Goal: Information Seeking & Learning: Check status

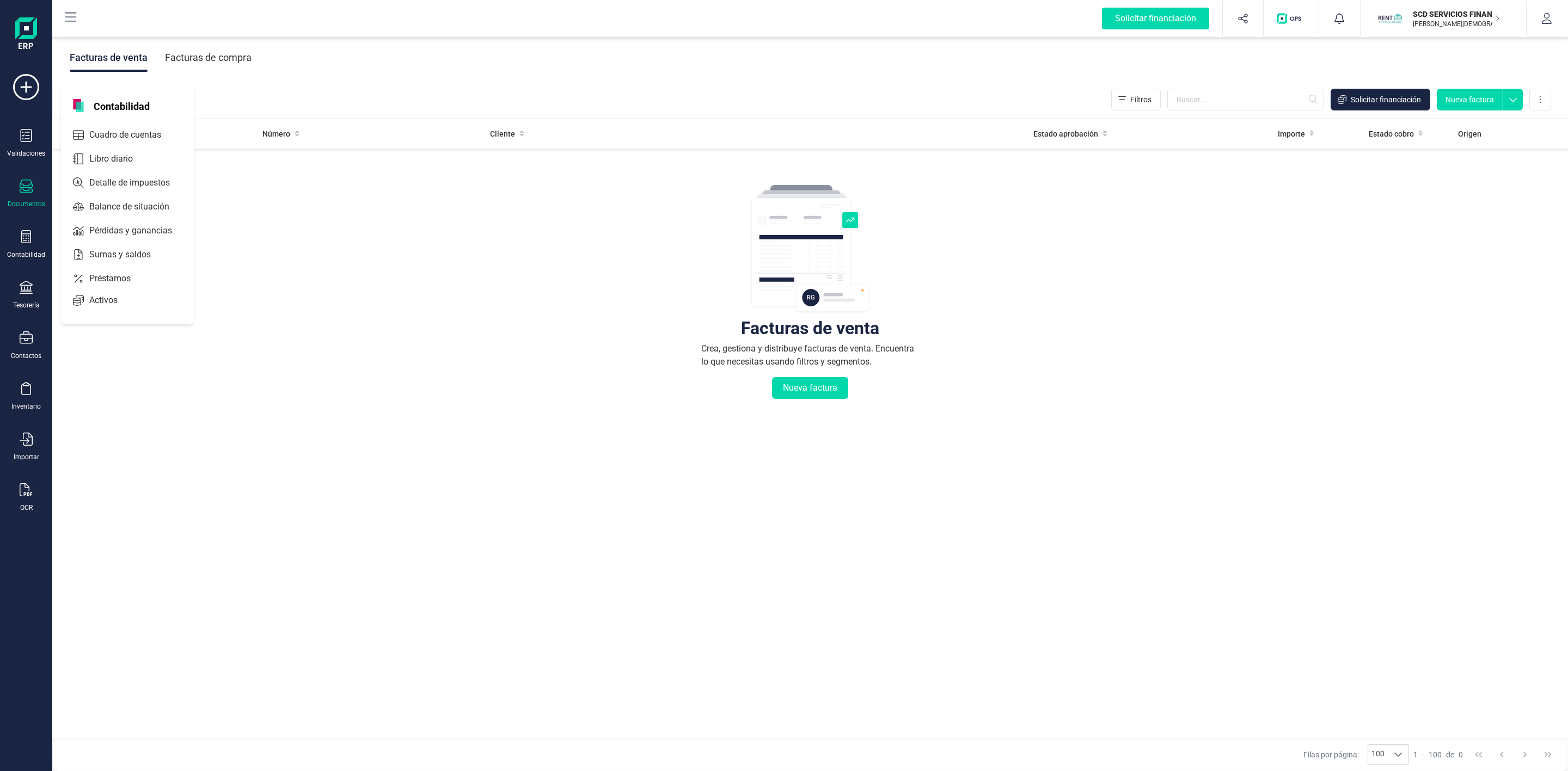
click at [90, 286] on div "Préstamos" at bounding box center [127, 279] width 128 height 22
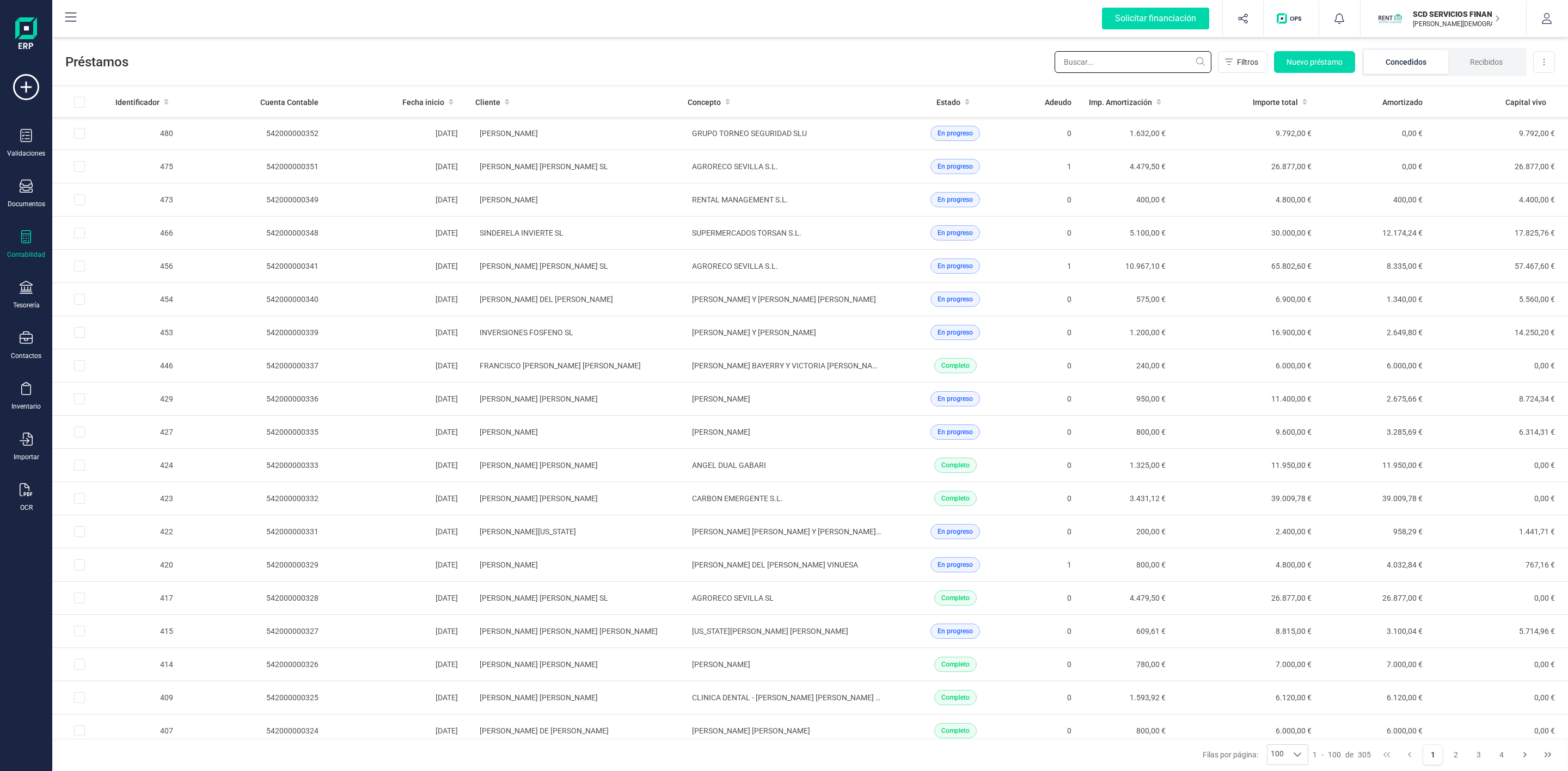
click at [1136, 62] on input "text" at bounding box center [1133, 62] width 157 height 22
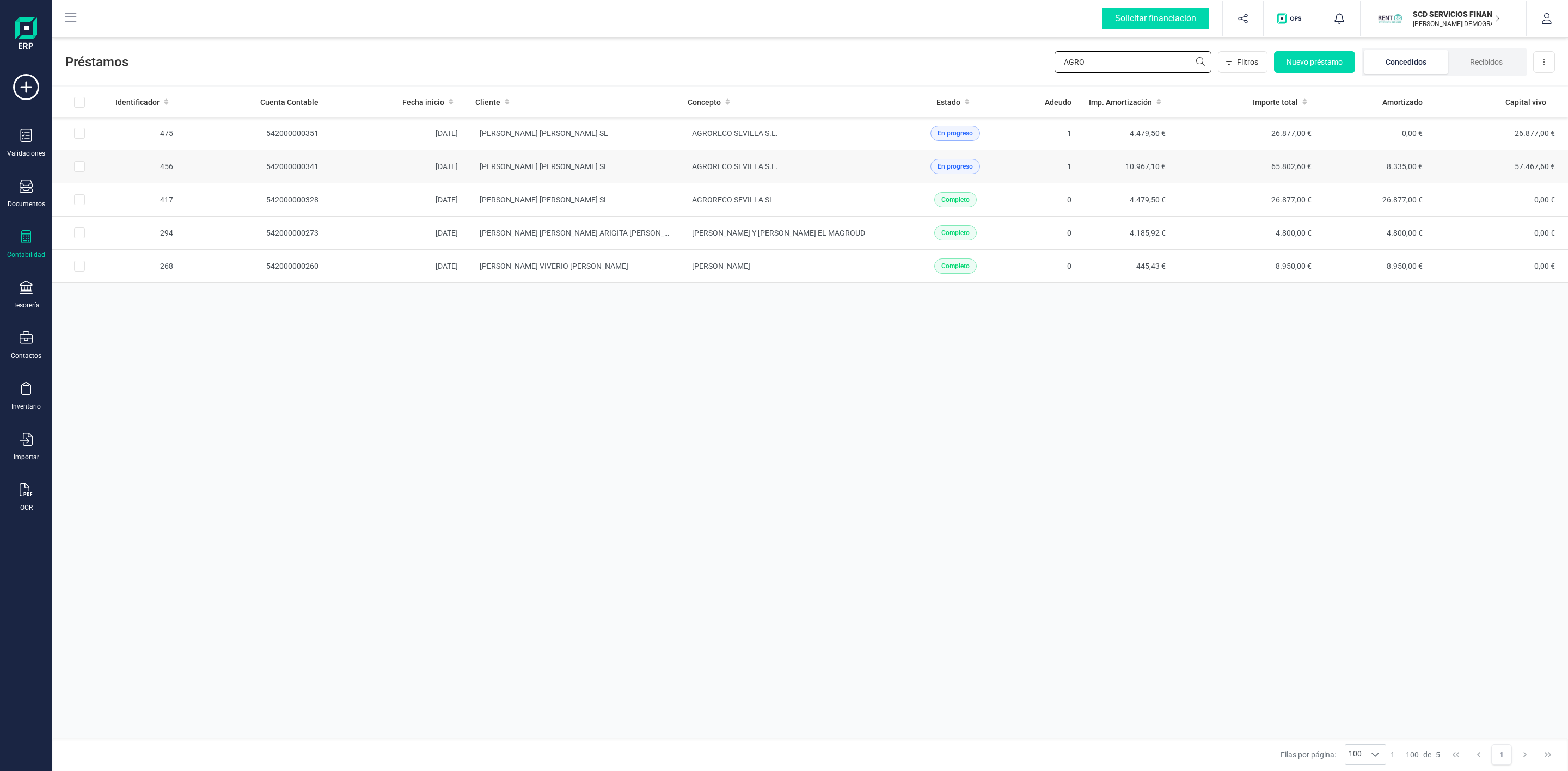
type input "AGRO"
click at [631, 168] on td "[PERSON_NAME] [PERSON_NAME] SL" at bounding box center [573, 167] width 212 height 33
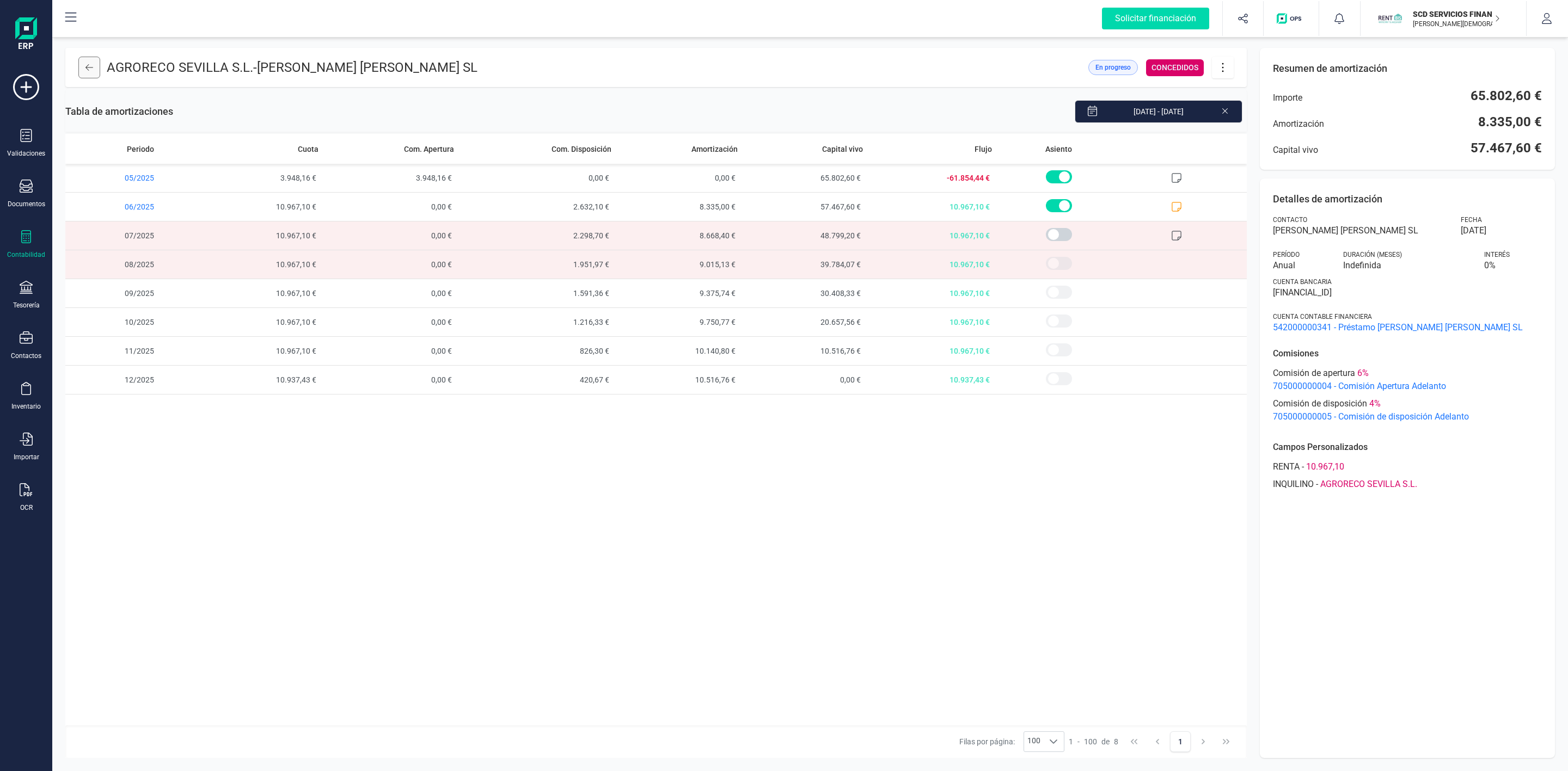
click at [85, 68] on icon at bounding box center [89, 68] width 8 height 7
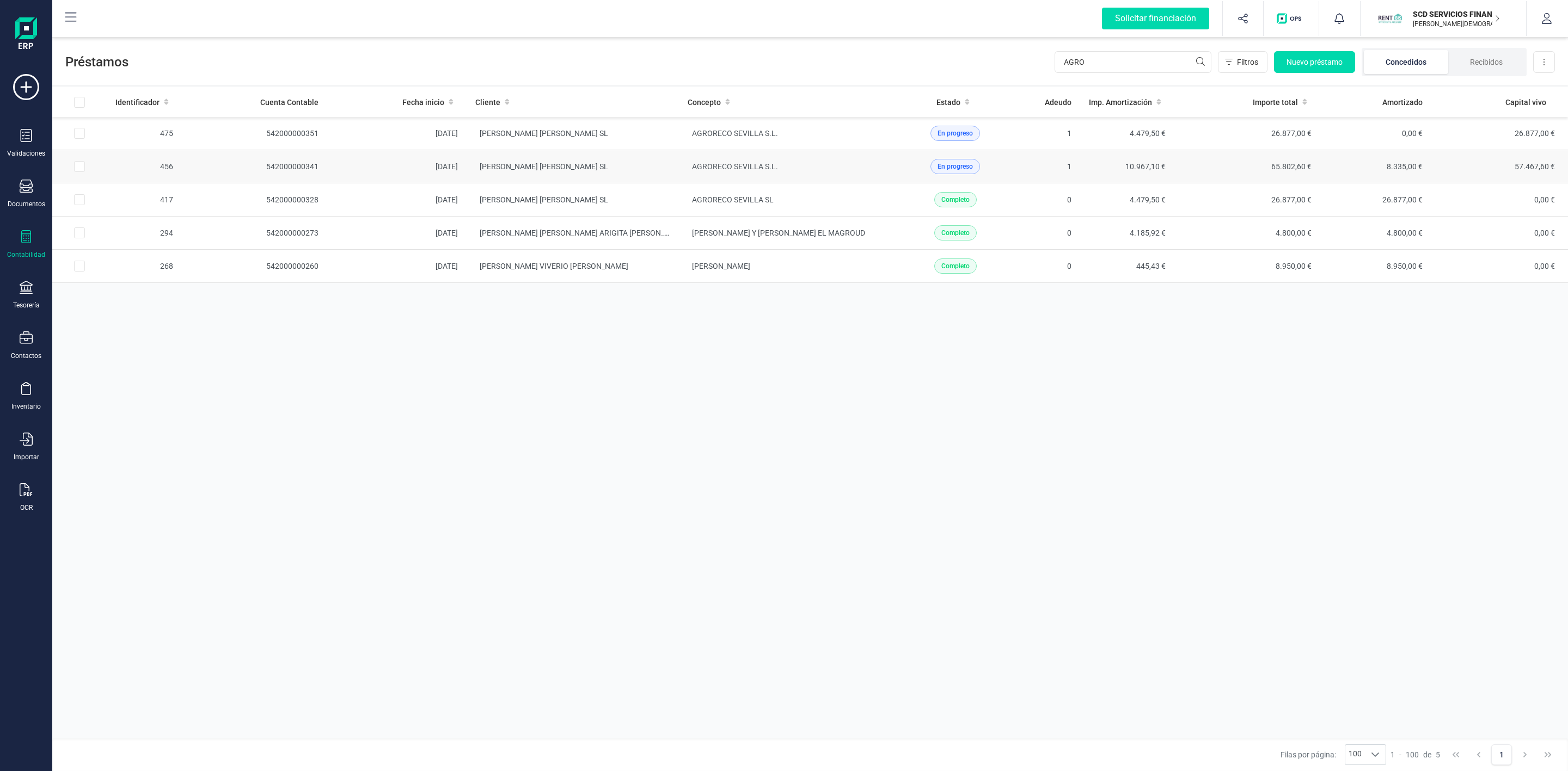
click at [858, 173] on td "AGRORECO SEVILLA S.L." at bounding box center [785, 167] width 212 height 33
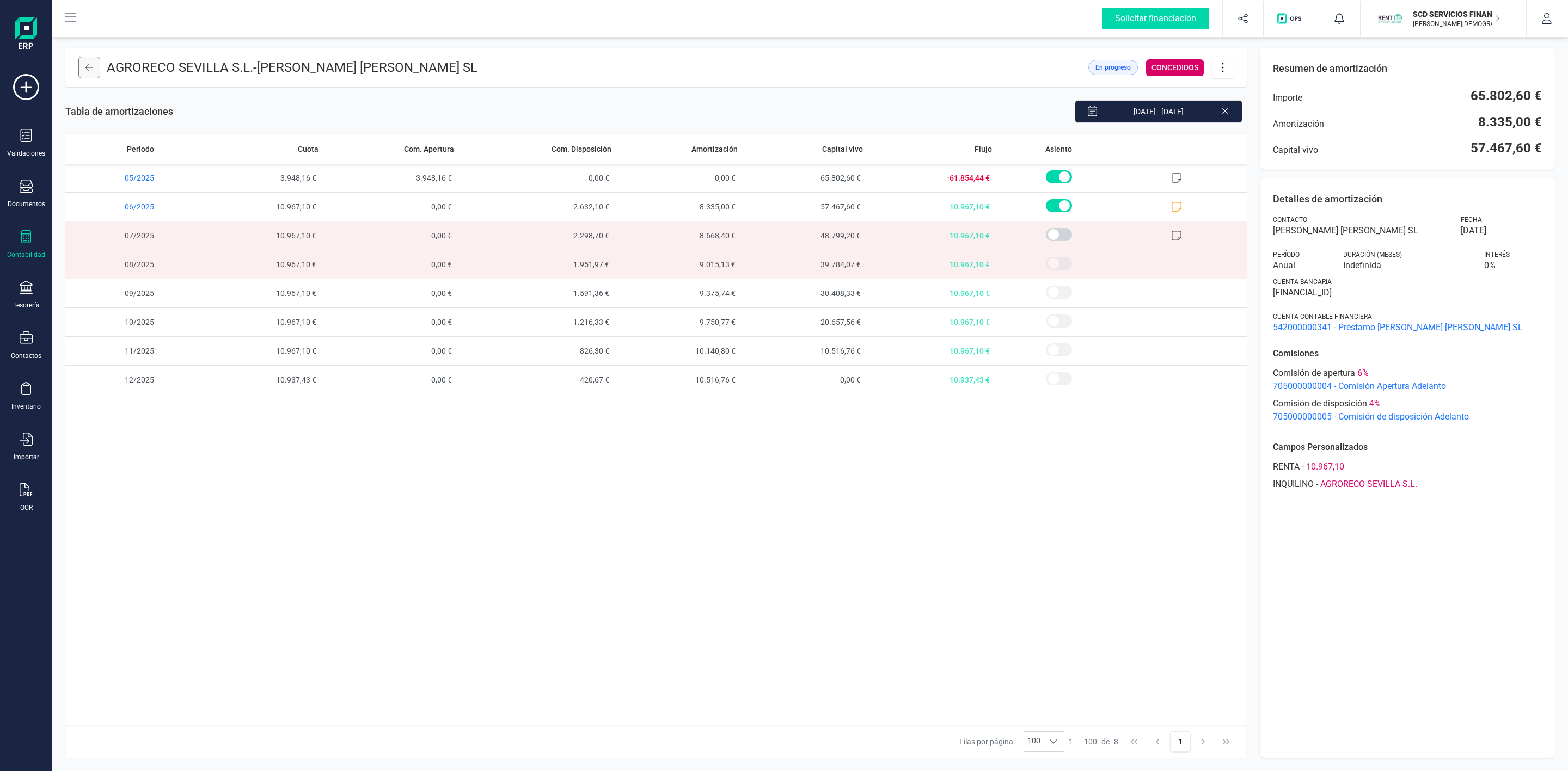
click at [91, 70] on icon at bounding box center [89, 68] width 8 height 9
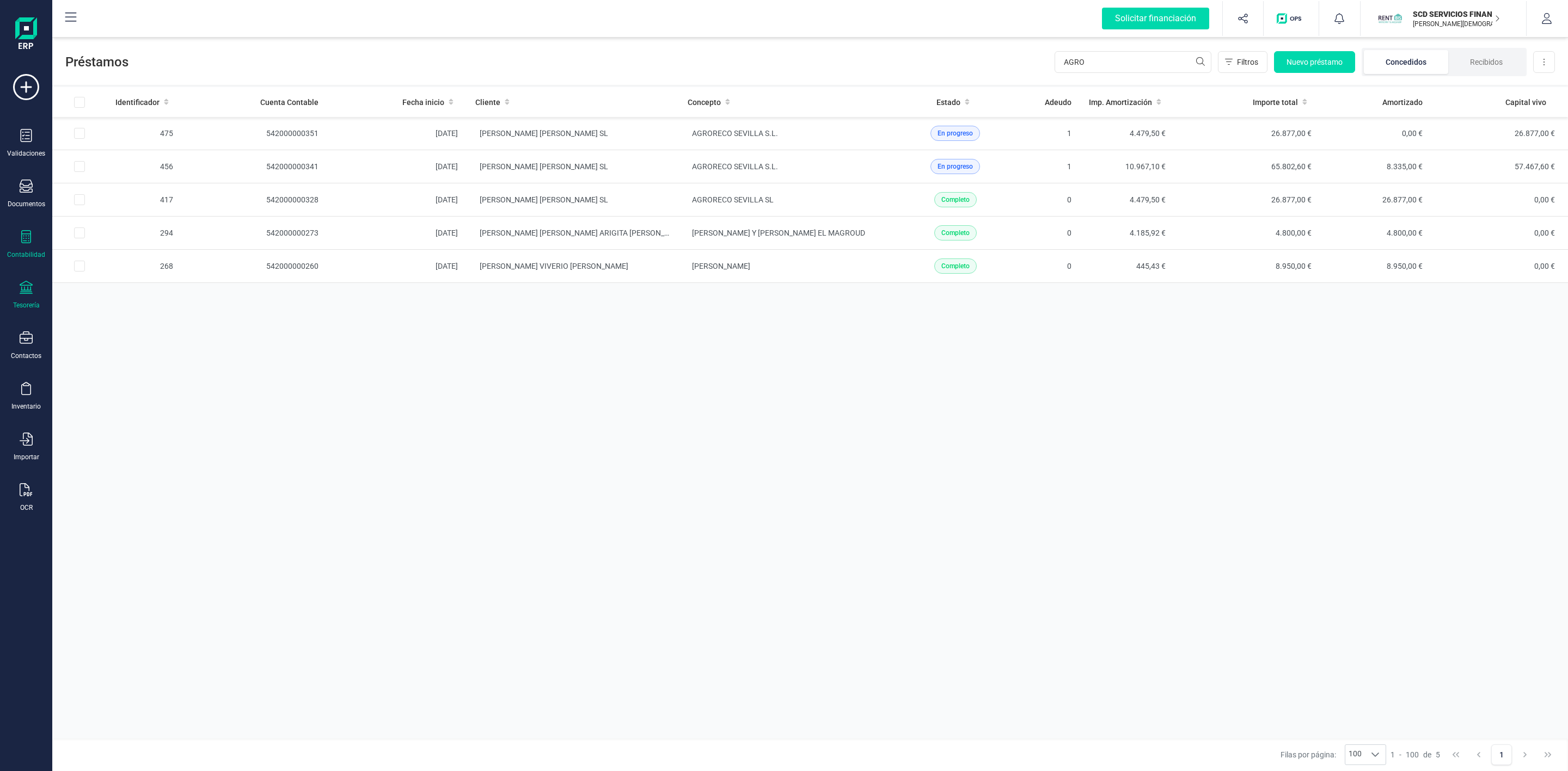
click at [28, 292] on icon at bounding box center [26, 287] width 13 height 13
click at [102, 262] on span "Remesas" at bounding box center [114, 257] width 59 height 13
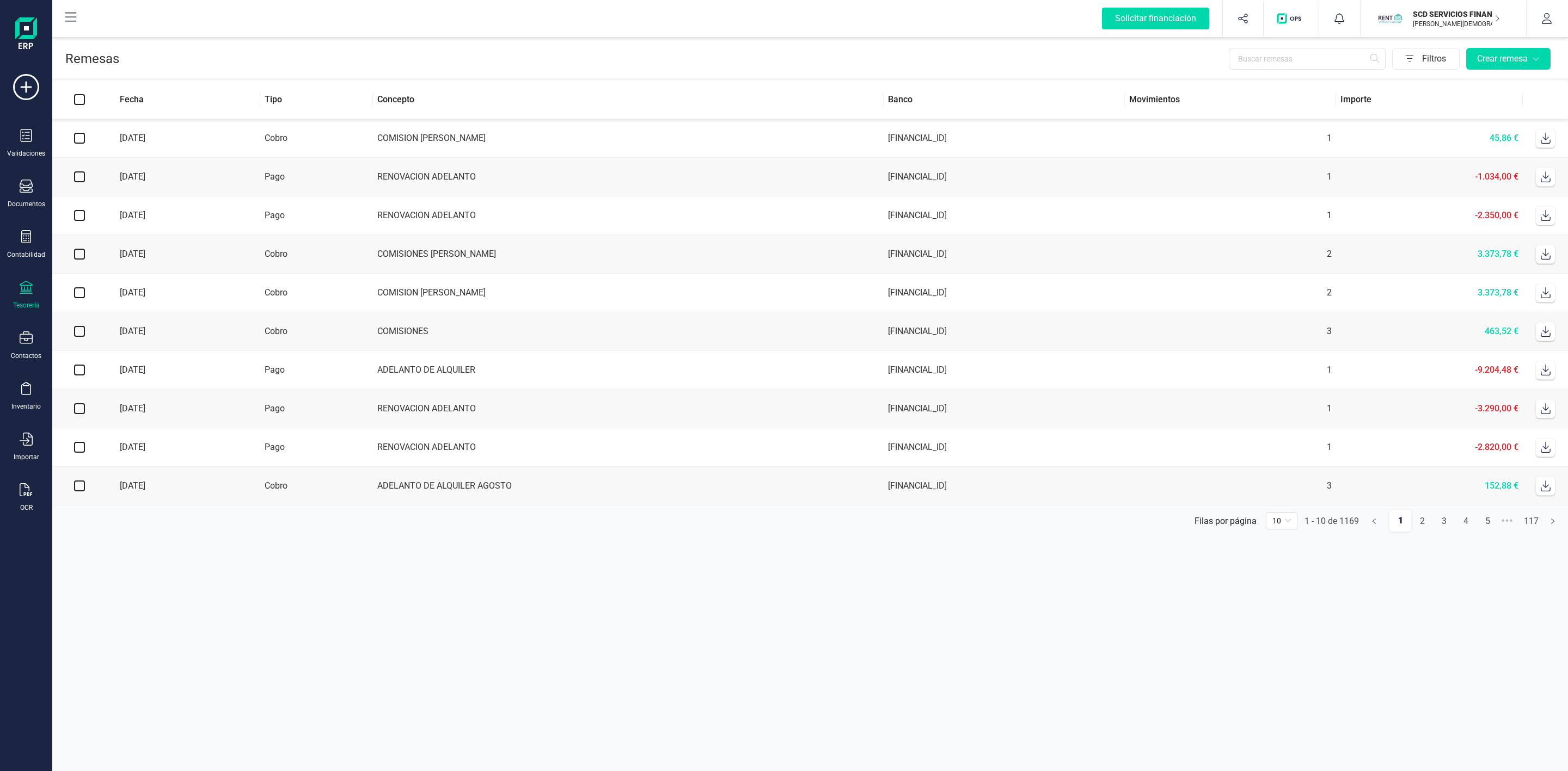
click at [25, 290] on icon at bounding box center [26, 287] width 13 height 13
click at [96, 187] on span "Cuentas bancarias" at bounding box center [133, 185] width 96 height 13
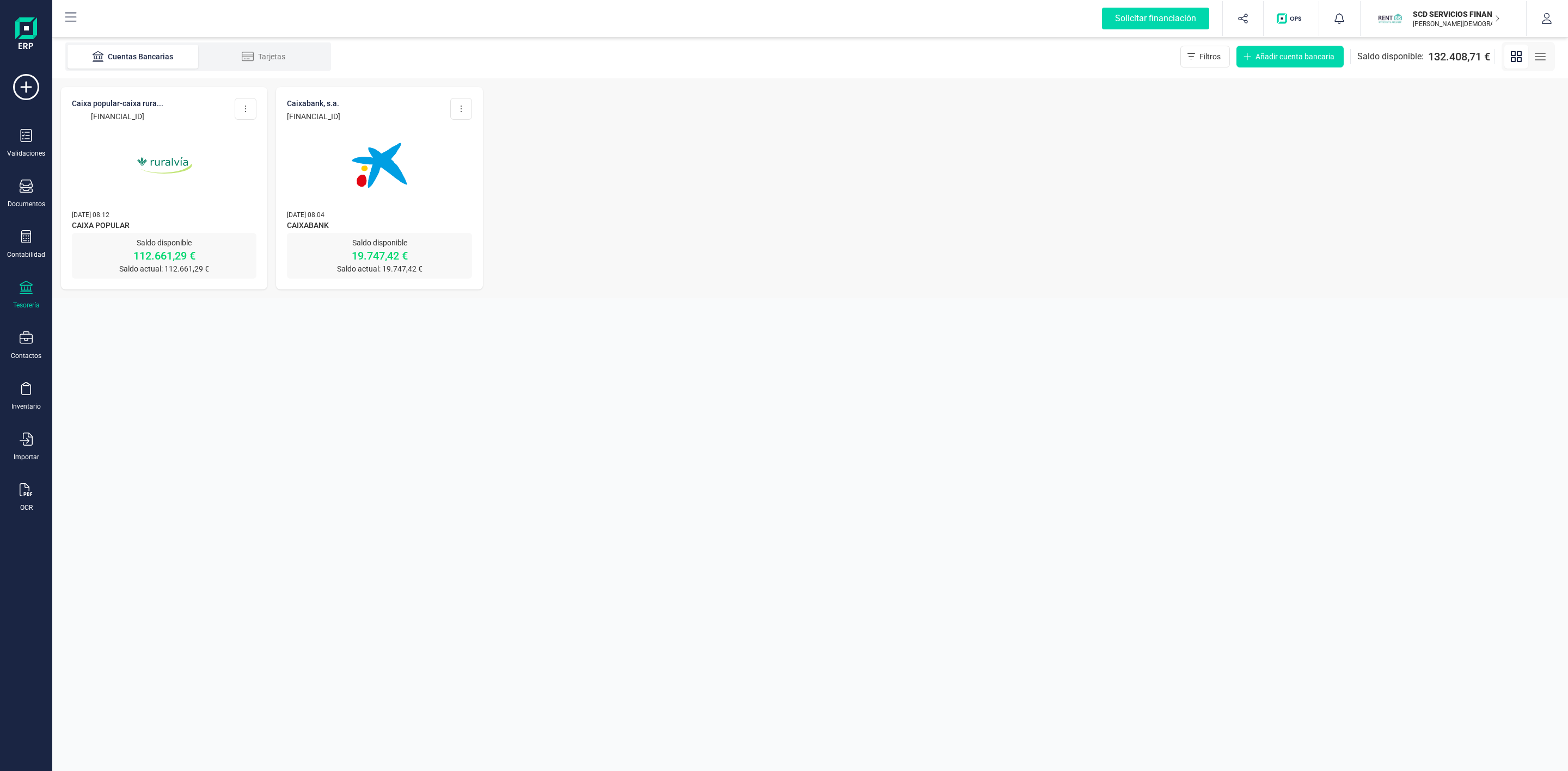
click at [165, 201] on img at bounding box center [164, 166] width 91 height 91
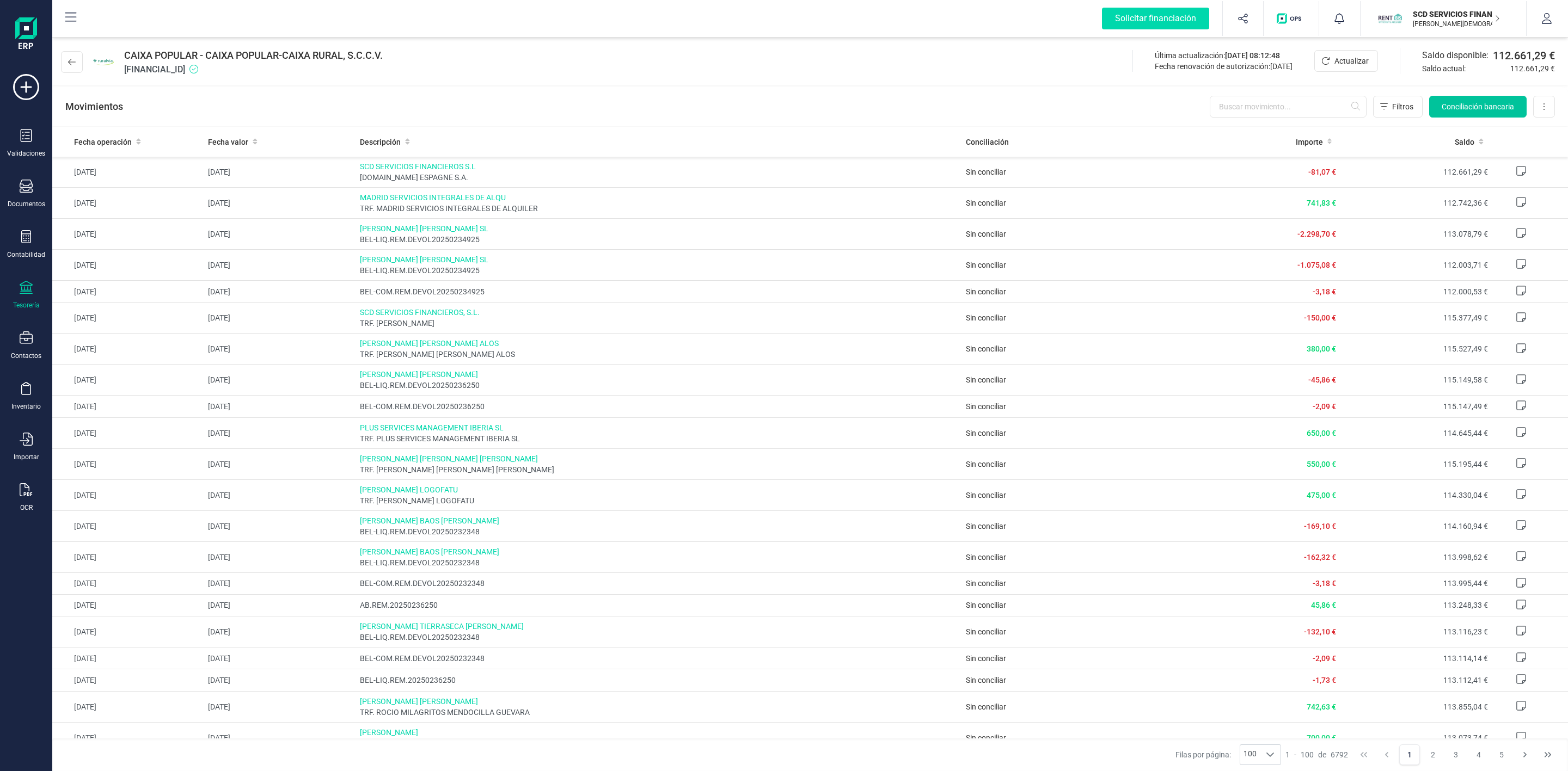
click at [1475, 103] on span "Conciliación bancaria" at bounding box center [1477, 106] width 72 height 11
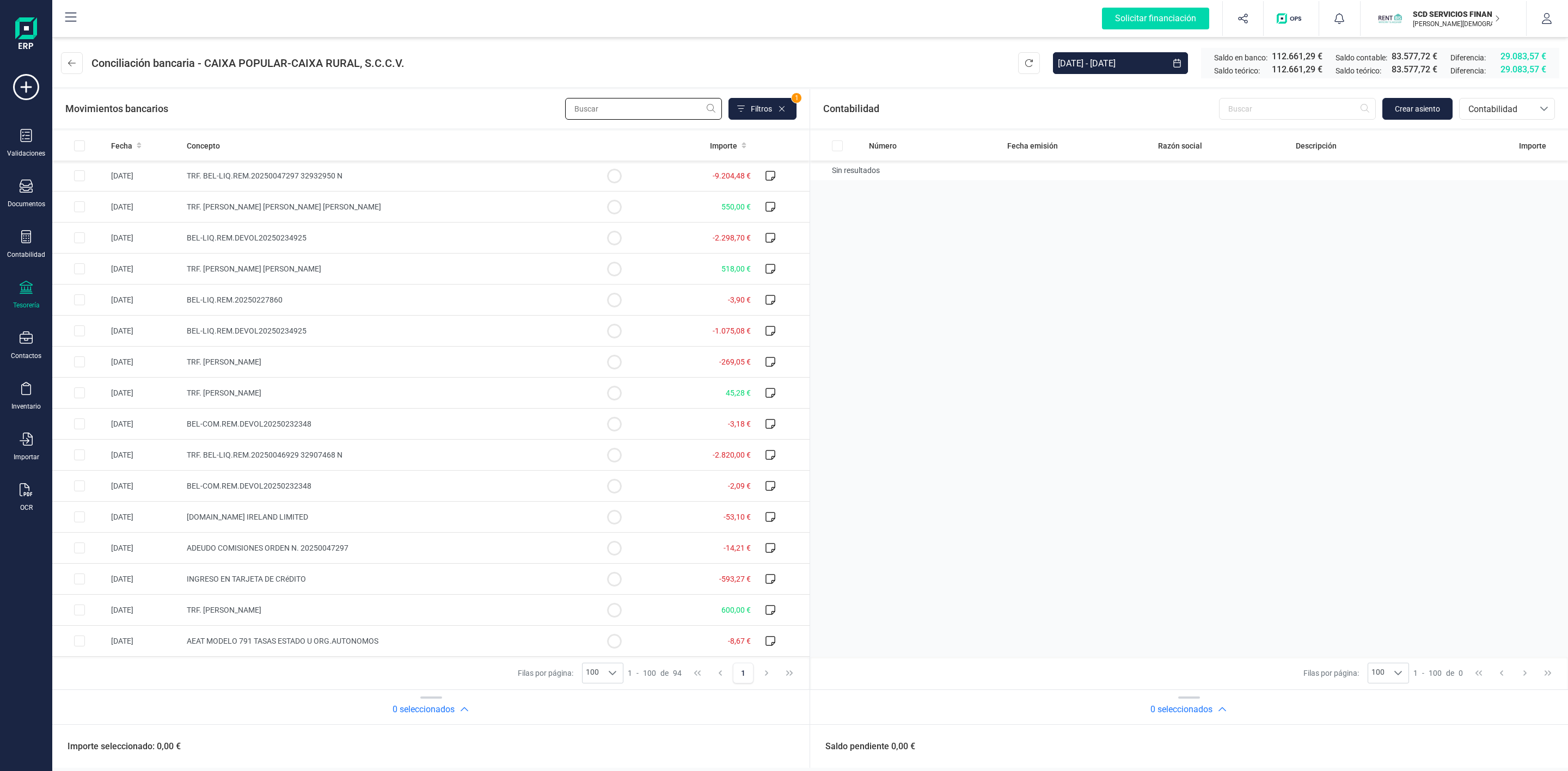
click at [642, 103] on input "text" at bounding box center [643, 109] width 157 height 22
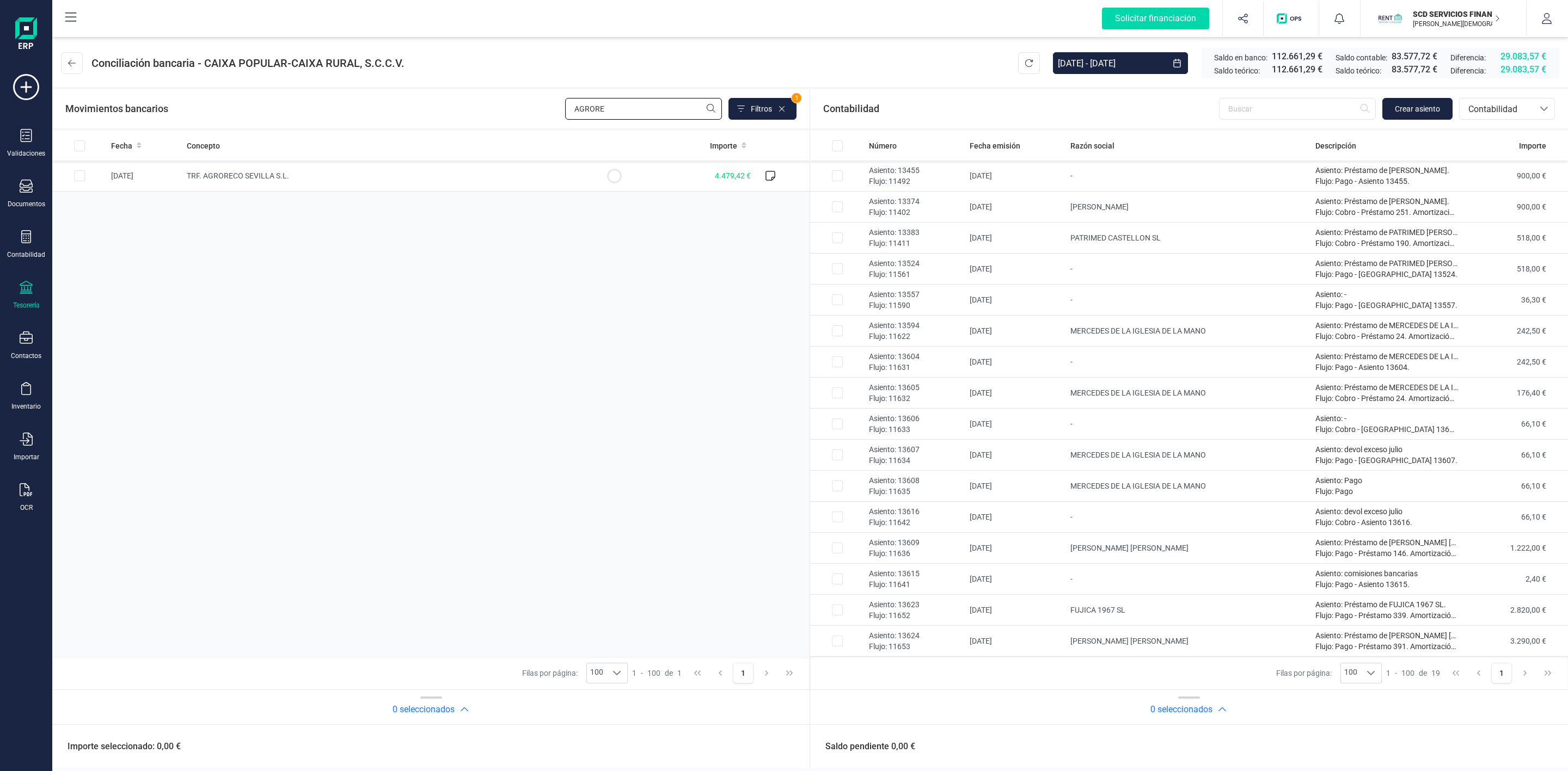
type input "AGRORE"
click at [38, 239] on div "Contabilidad" at bounding box center [26, 244] width 44 height 29
click at [102, 284] on span "Préstamos" at bounding box center [117, 278] width 65 height 13
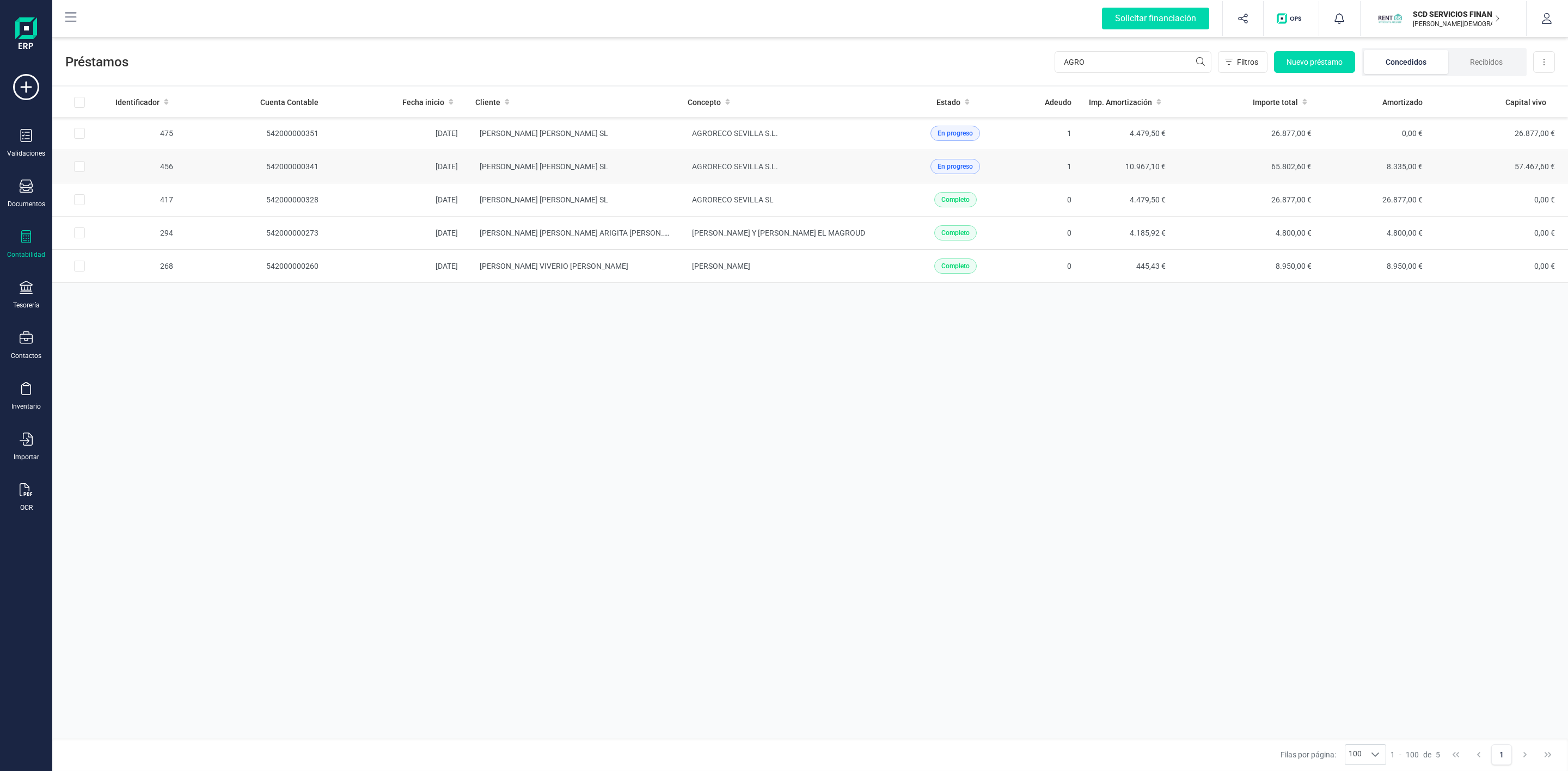
click at [620, 170] on td "[PERSON_NAME] [PERSON_NAME] SL" at bounding box center [573, 167] width 212 height 33
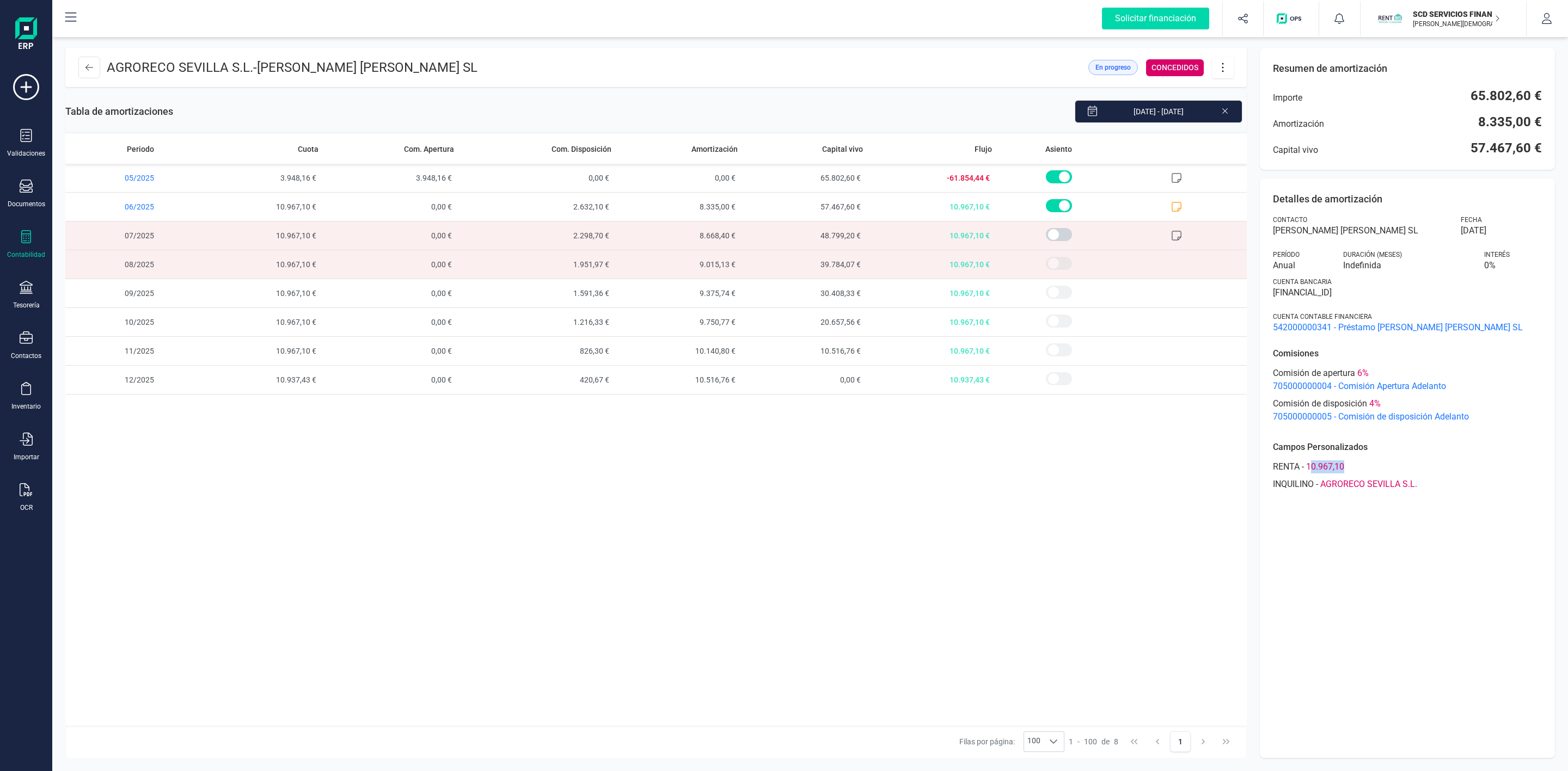
drag, startPoint x: 1354, startPoint y: 462, endPoint x: 1309, endPoint y: 472, distance: 46.1
click at [1309, 472] on div "RENTA - 10.967,10" at bounding box center [1407, 467] width 269 height 13
click at [1307, 467] on span "10.967,10" at bounding box center [1325, 467] width 38 height 13
drag, startPoint x: 1305, startPoint y: 467, endPoint x: 1354, endPoint y: 467, distance: 49.0
click at [1354, 467] on div "RENTA - 10.967,10" at bounding box center [1407, 467] width 269 height 13
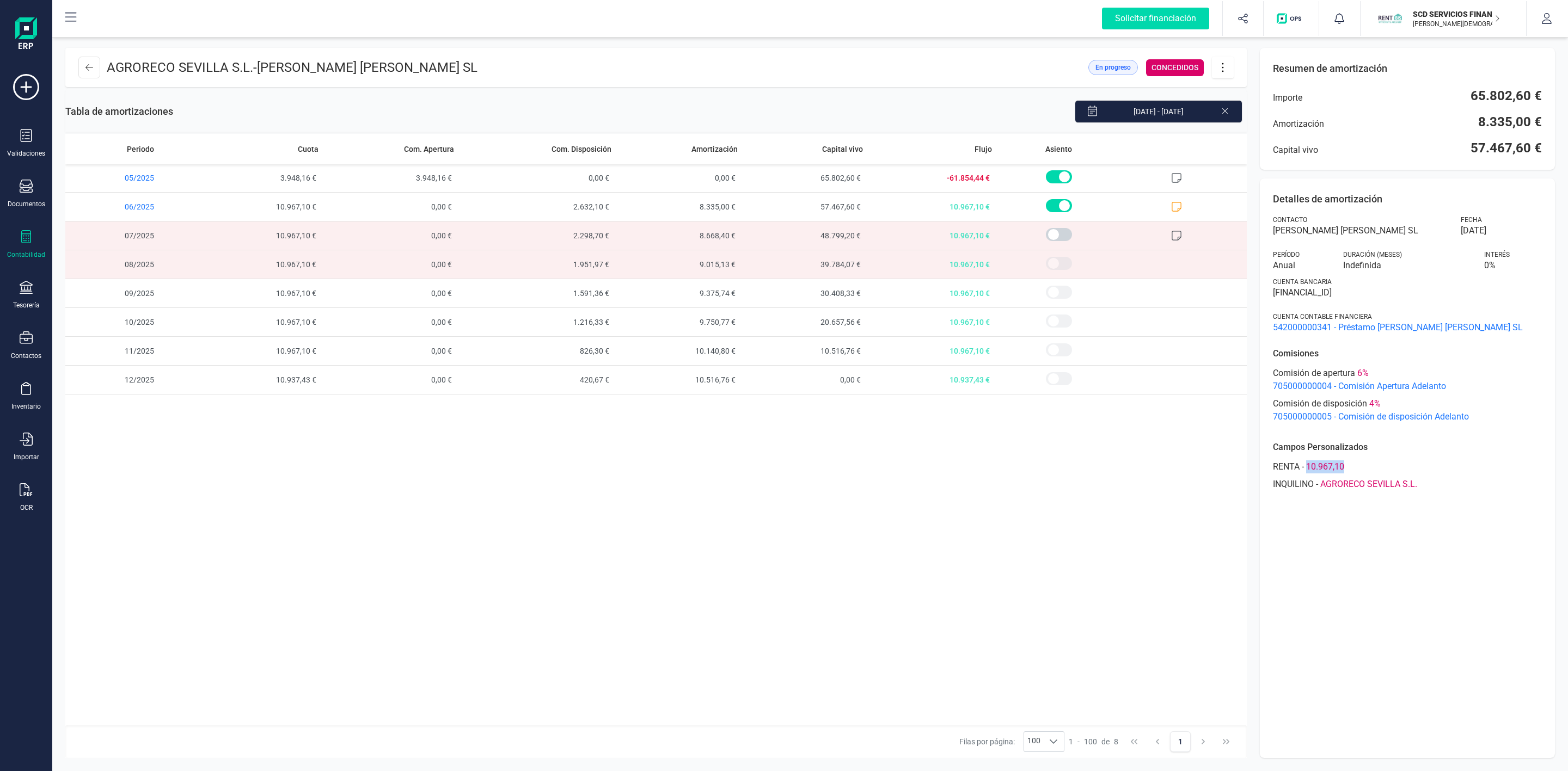
copy span "10.967,10"
click at [89, 71] on icon at bounding box center [89, 68] width 8 height 9
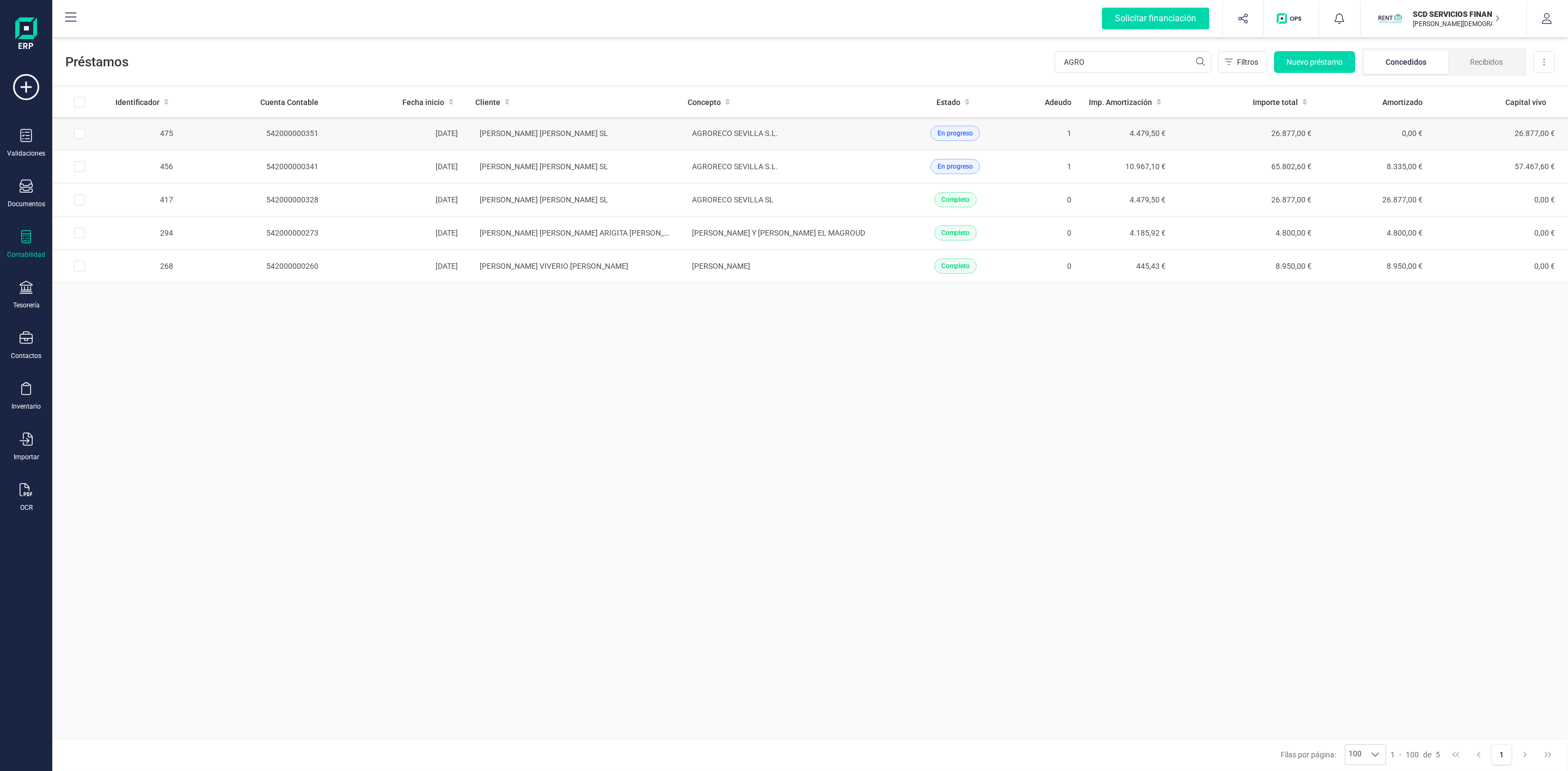
click at [835, 136] on td "AGRORECO SEVILLA S.L." at bounding box center [785, 133] width 212 height 33
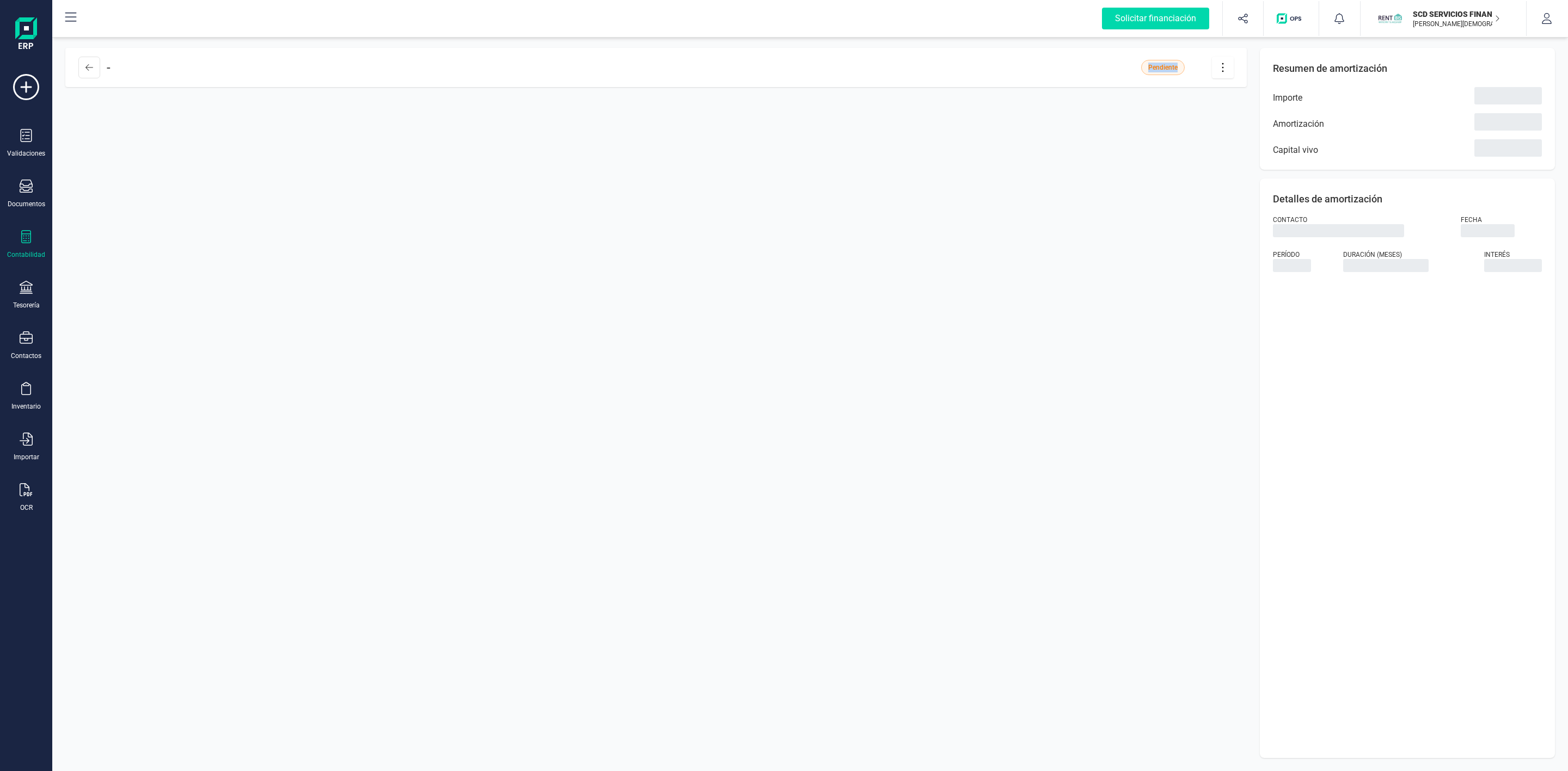
click at [835, 136] on div "- Pendiente" at bounding box center [656, 403] width 1181 height 710
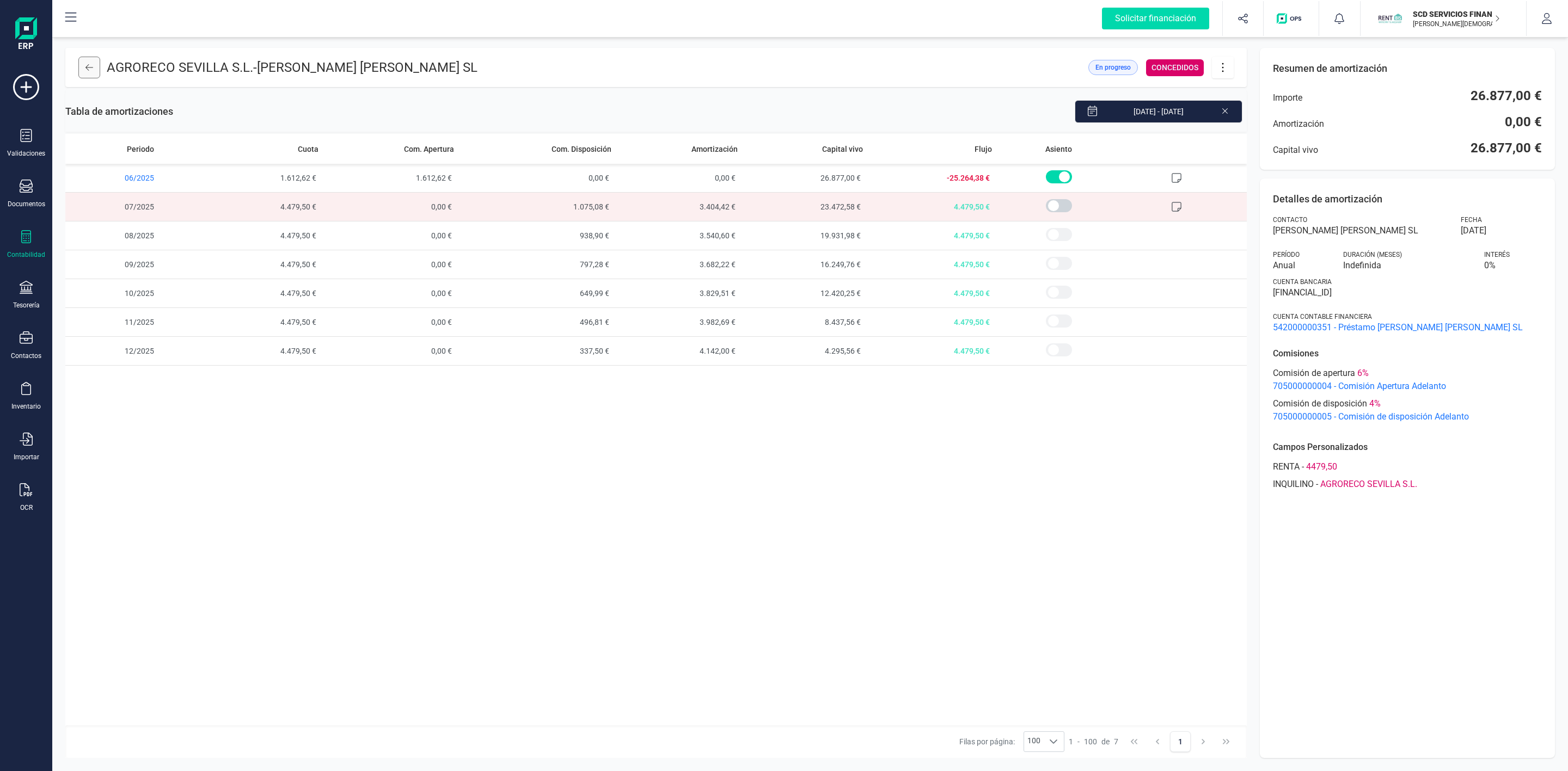
click at [85, 75] on button at bounding box center [89, 68] width 22 height 22
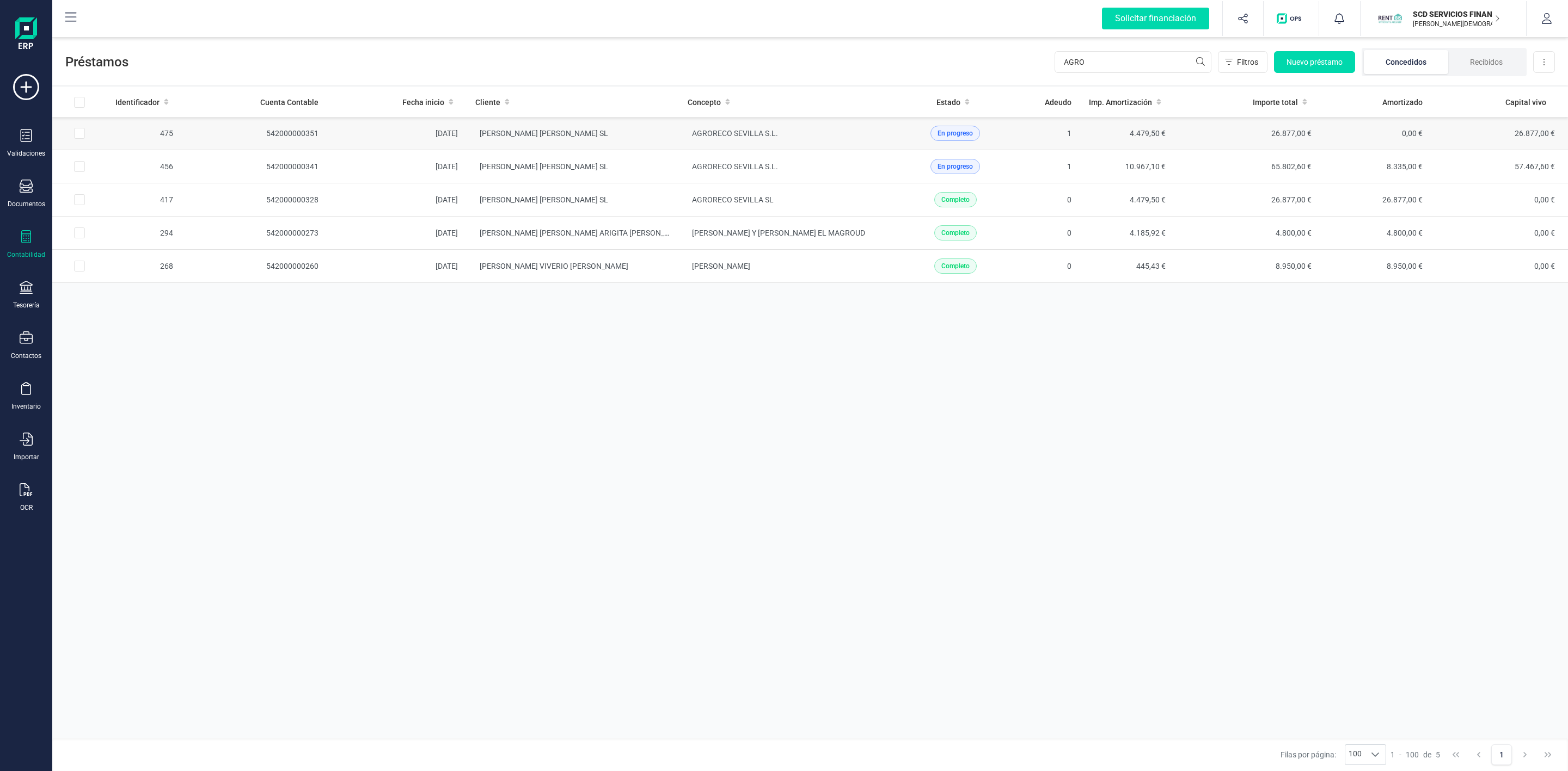
click at [807, 134] on td "AGRORECO SEVILLA S.L." at bounding box center [785, 133] width 212 height 33
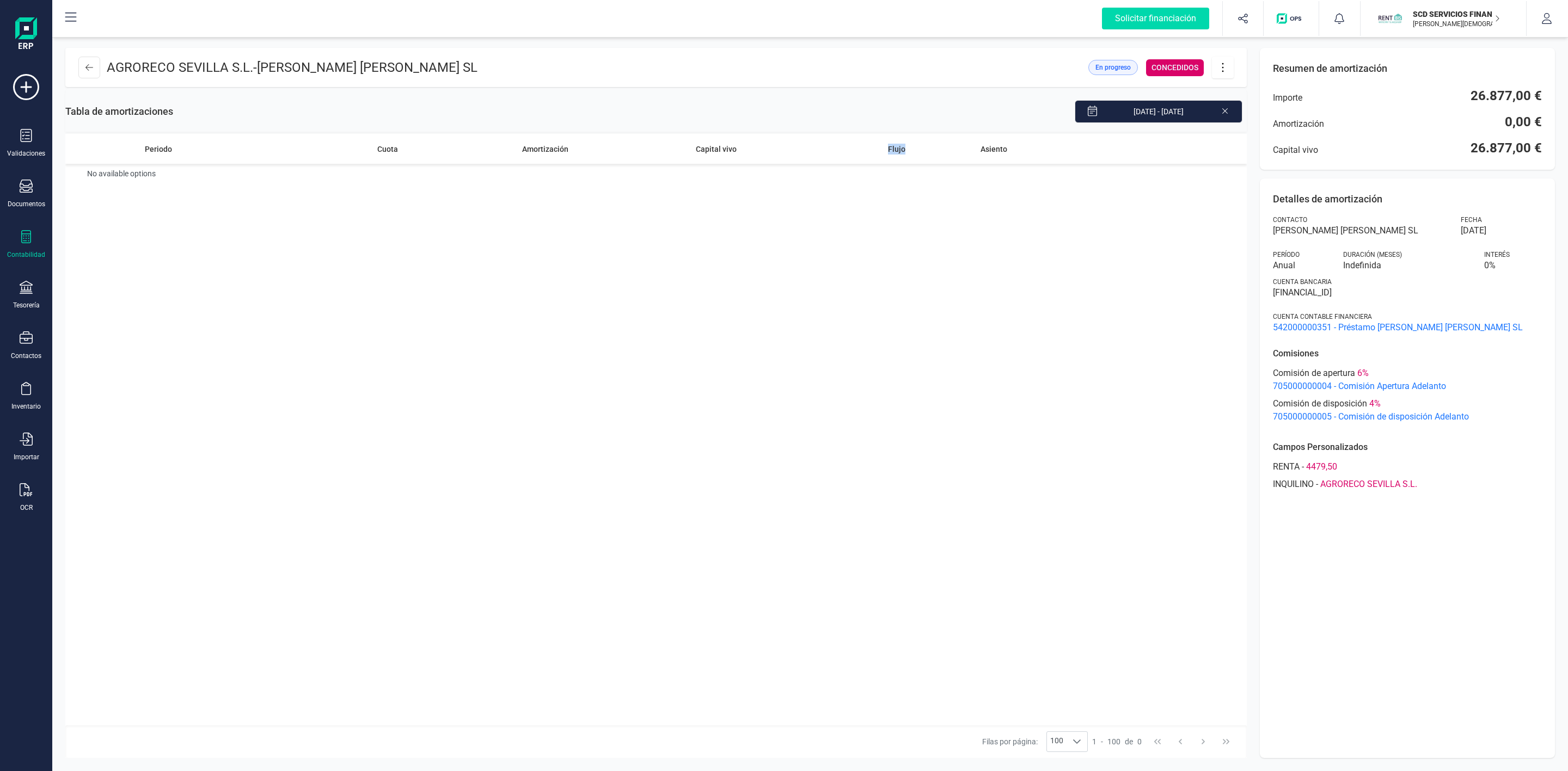
click at [807, 134] on tr "Periodo Cuota Amortización Capital vivo Flujo Asiento" at bounding box center [656, 148] width 1181 height 30
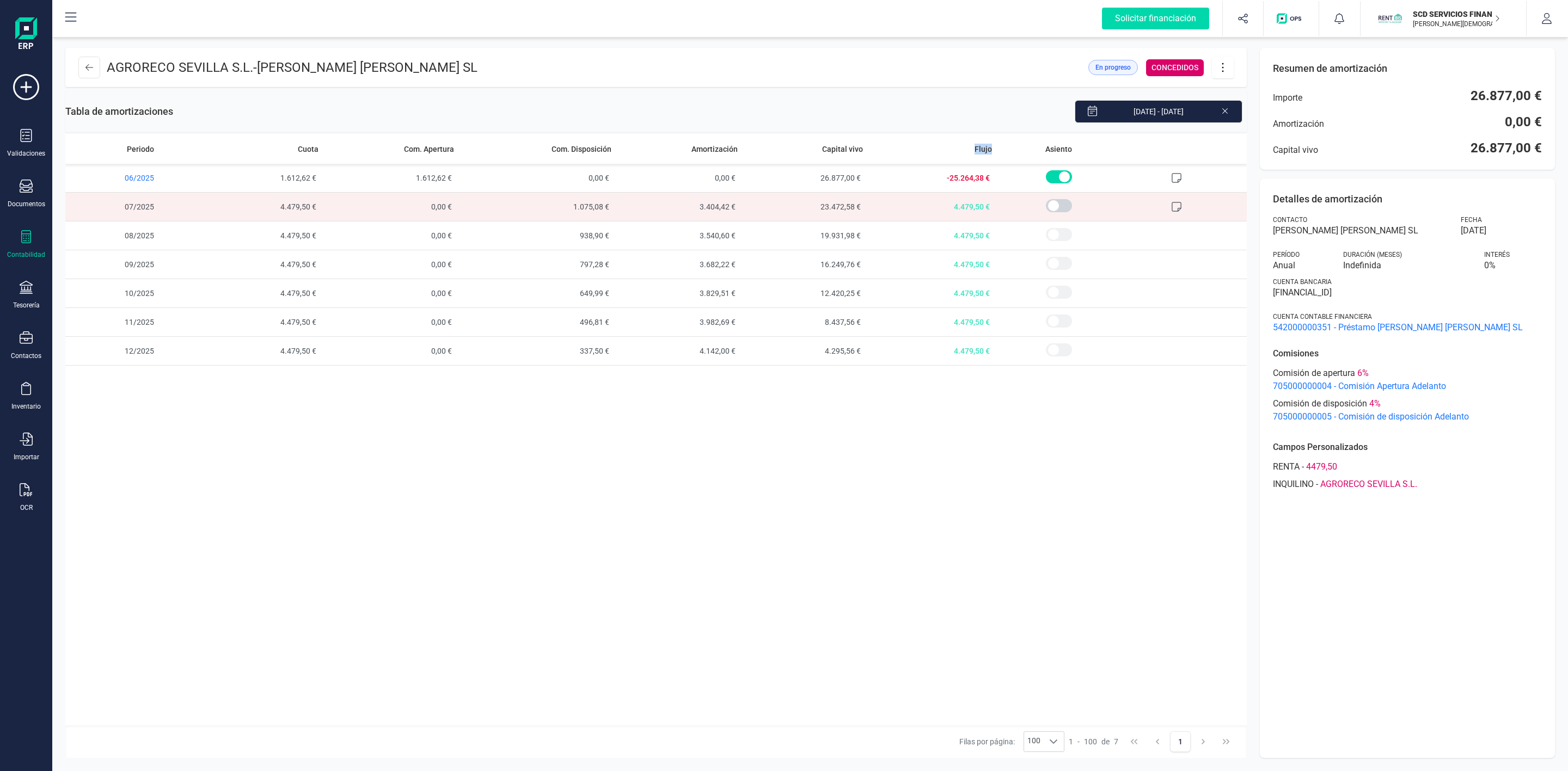
click at [1219, 72] on icon at bounding box center [1223, 68] width 21 height 12
click at [1274, 144] on span "Descargar en PDF" at bounding box center [1284, 144] width 100 height 9
click at [83, 71] on button at bounding box center [89, 68] width 22 height 22
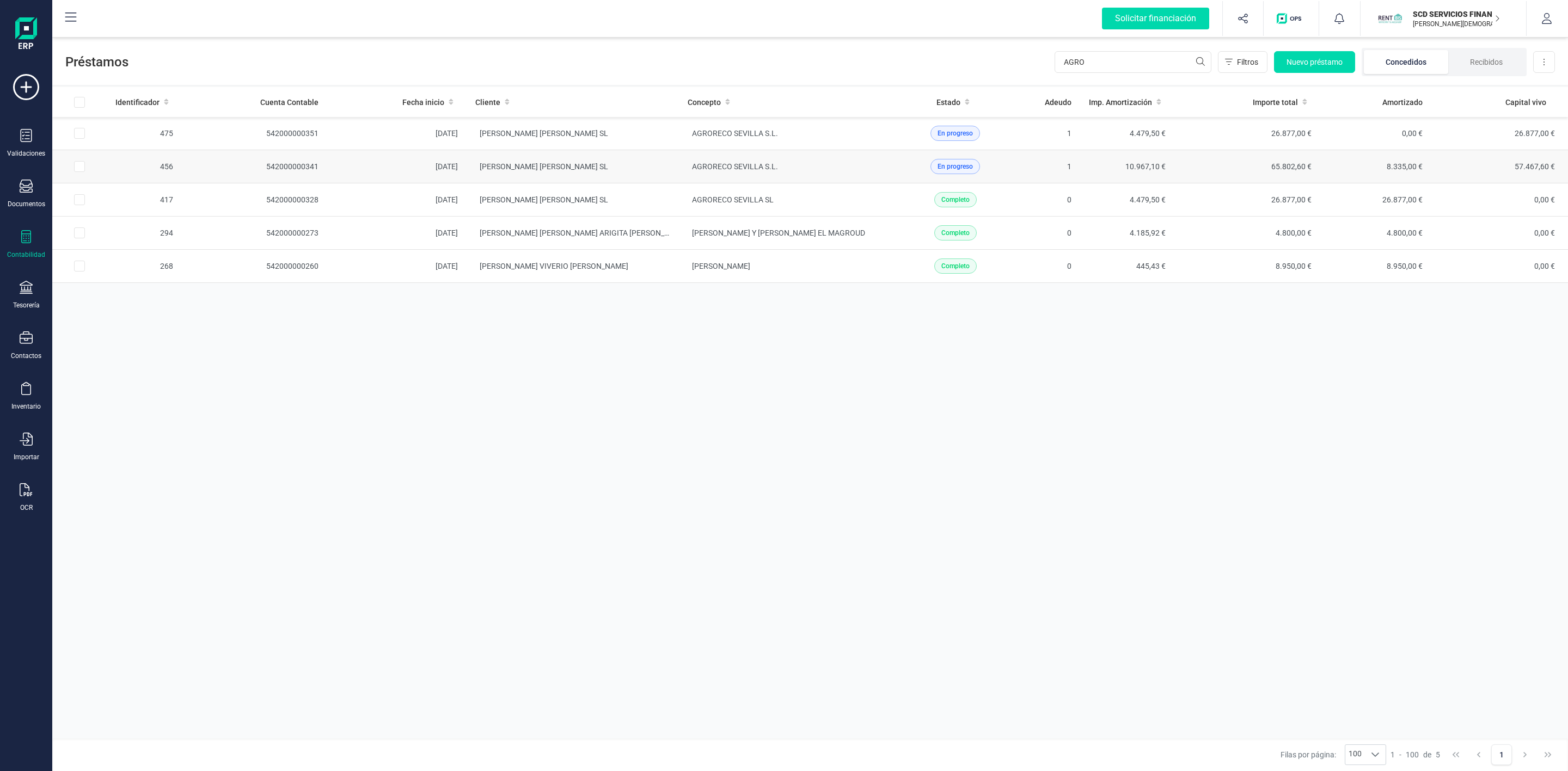
click at [869, 170] on td "AGRORECO SEVILLA S.L." at bounding box center [785, 167] width 212 height 33
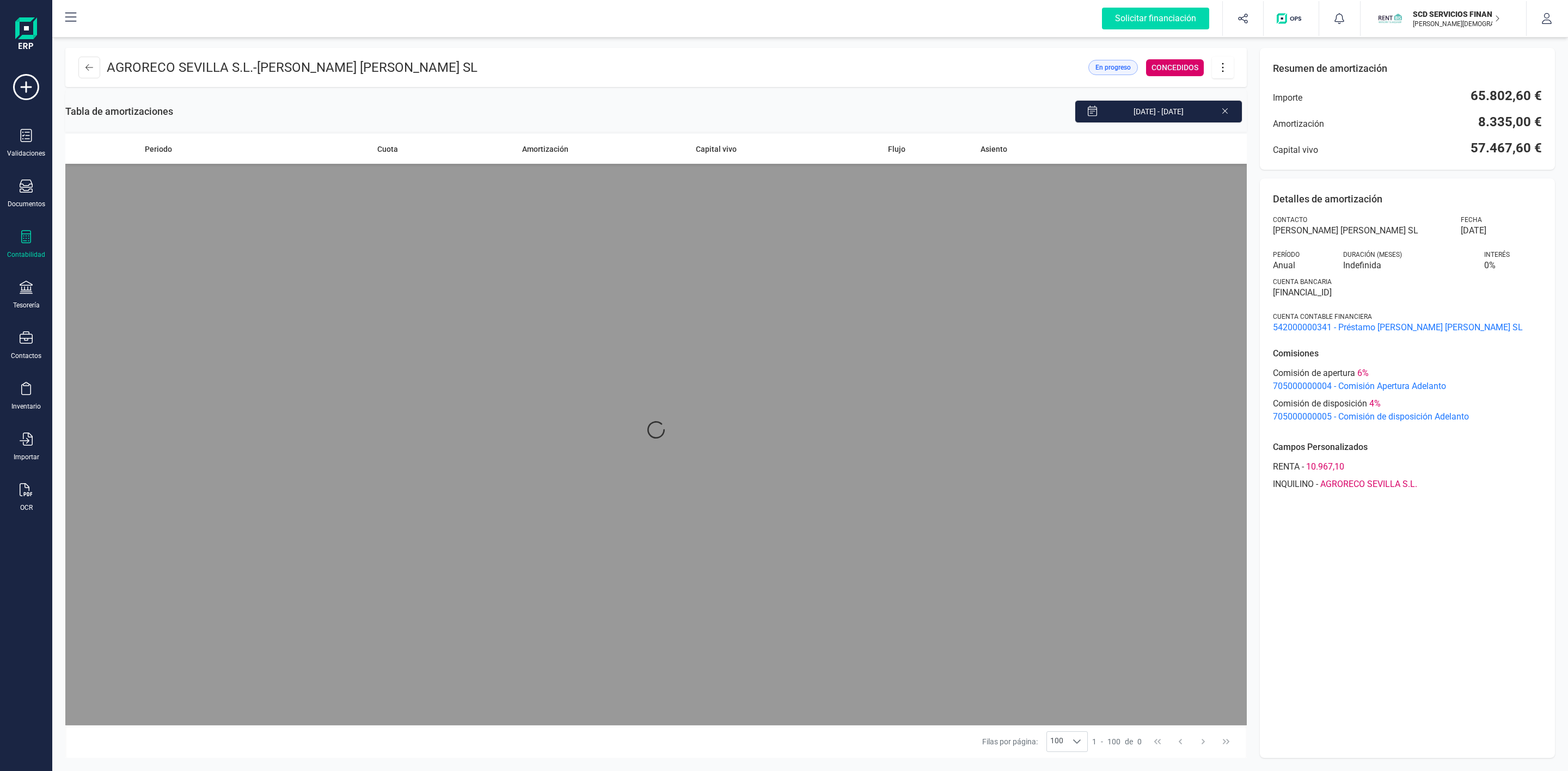
click at [869, 170] on div at bounding box center [656, 430] width 1181 height 591
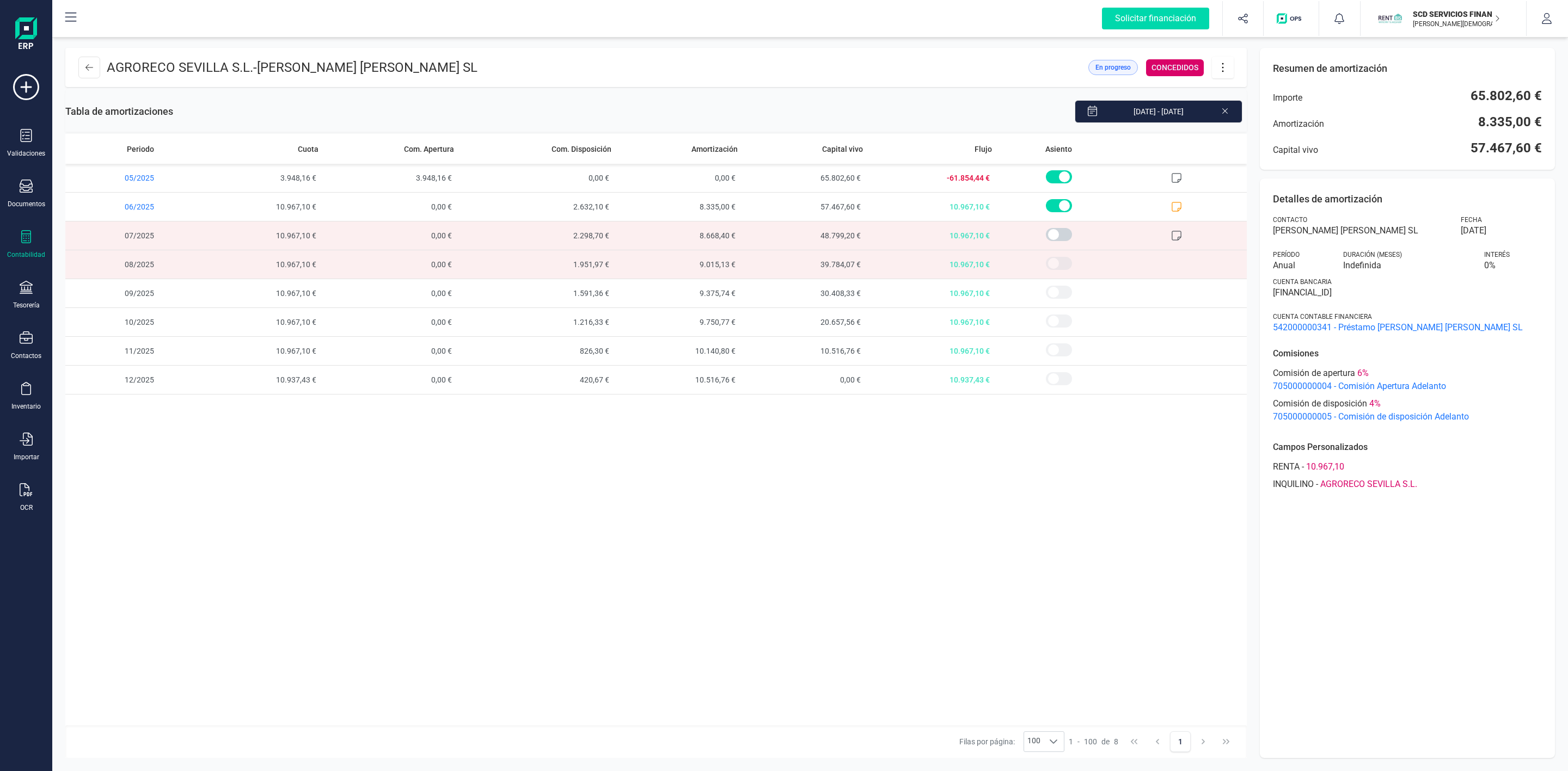
click at [1223, 65] on icon at bounding box center [1223, 68] width 21 height 12
click at [1261, 145] on span "Descargar en PDF" at bounding box center [1284, 144] width 100 height 9
click at [90, 74] on button at bounding box center [89, 68] width 22 height 22
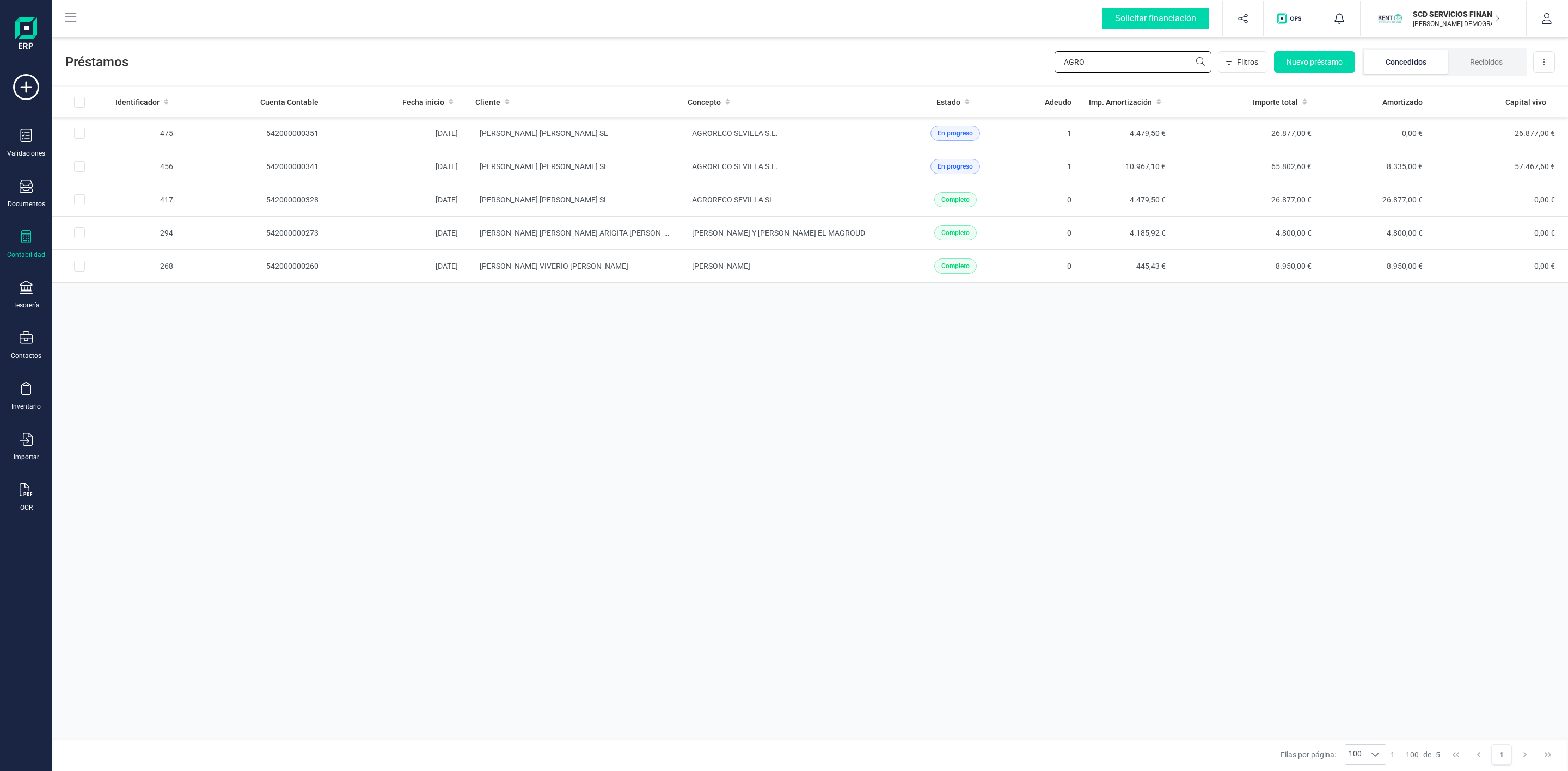
drag, startPoint x: 1040, startPoint y: 59, endPoint x: 982, endPoint y: 61, distance: 58.0
click at [988, 65] on div "Préstamos AGRO Filtros Nuevo préstamo Concedidos Recibidos Descargar Excel" at bounding box center [810, 60] width 1516 height 50
type input "[PERSON_NAME]"
click at [629, 239] on td "[PERSON_NAME] [PERSON_NAME]" at bounding box center [573, 233] width 212 height 33
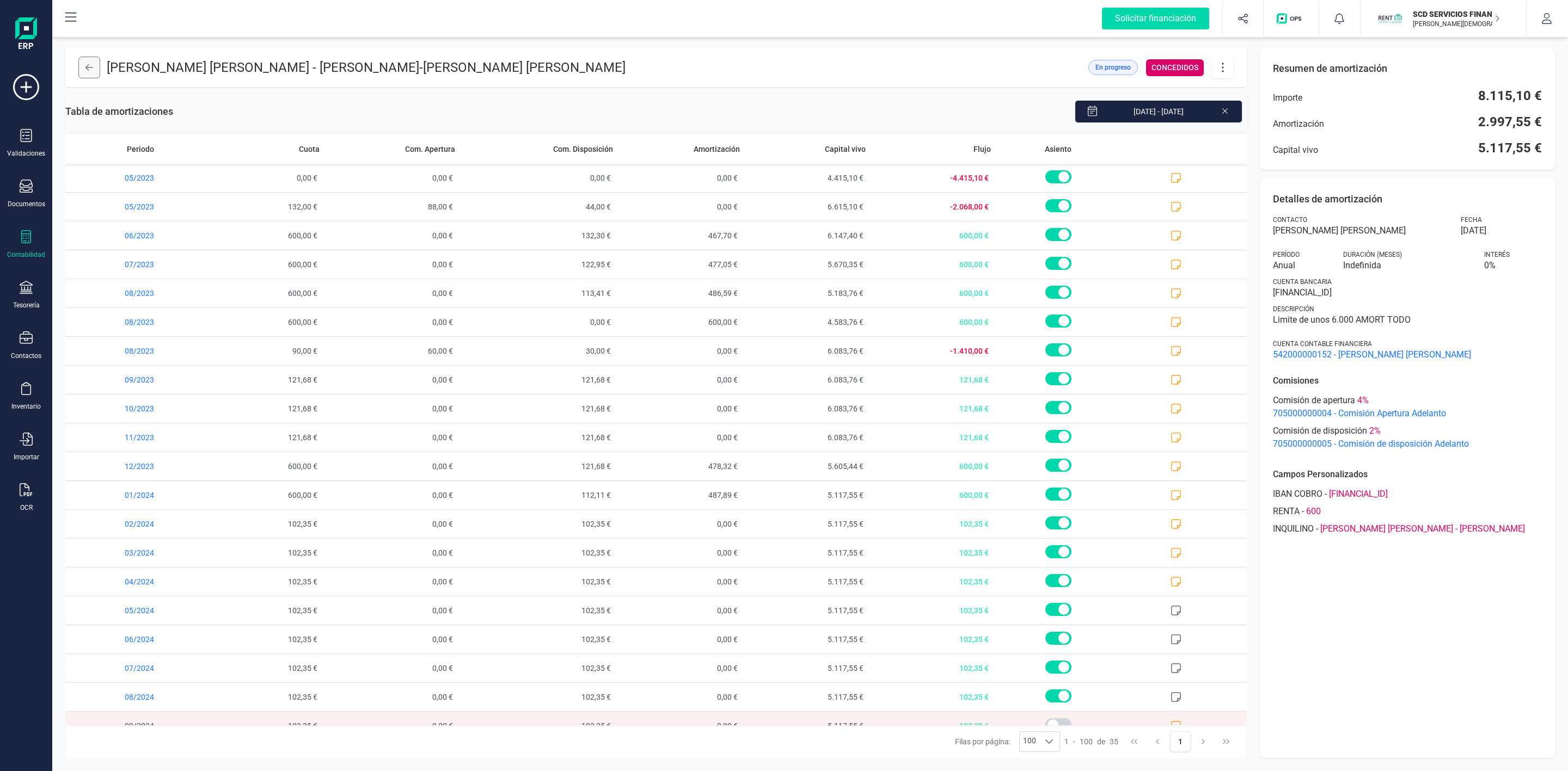
click at [85, 72] on button at bounding box center [89, 68] width 22 height 22
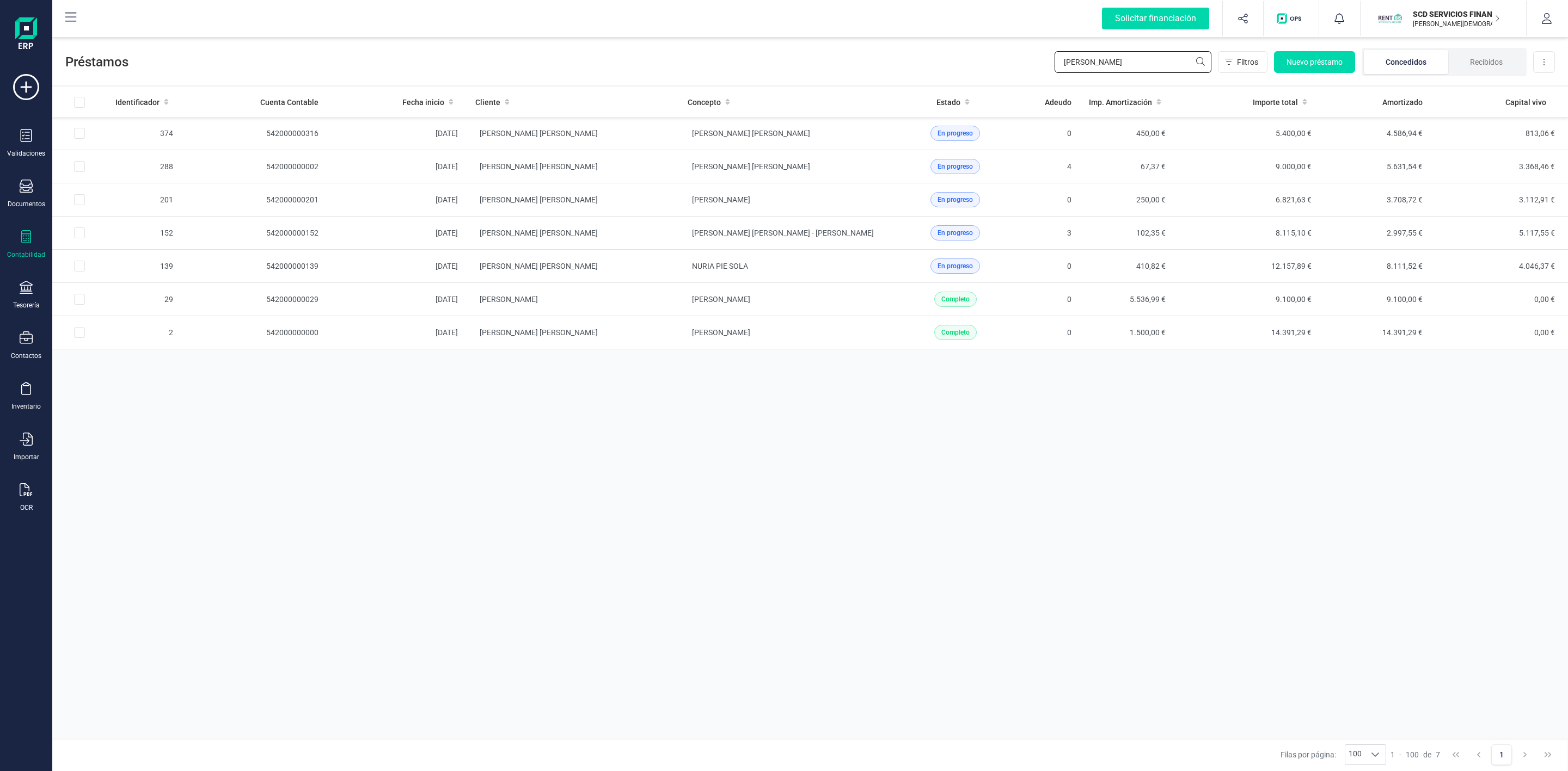
drag, startPoint x: 1124, startPoint y: 61, endPoint x: 891, endPoint y: 69, distance: 233.1
click at [891, 69] on div "Préstamos [PERSON_NAME] E Filtros Nuevo préstamo Concedidos Recibidos Descargar…" at bounding box center [810, 60] width 1516 height 50
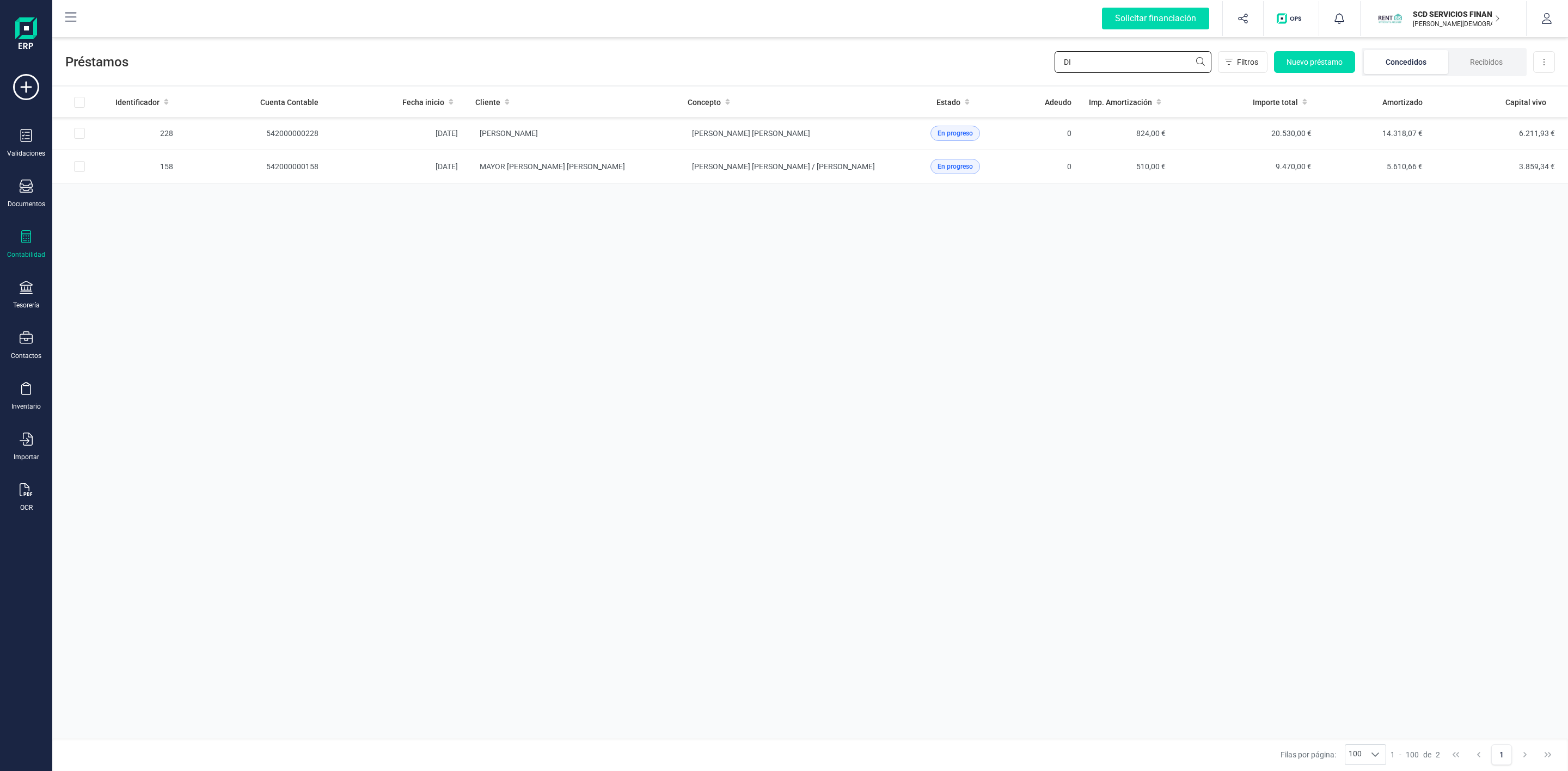
type input "D"
type input "CAMPO"
click at [667, 177] on td "[PERSON_NAME]" at bounding box center [573, 167] width 212 height 33
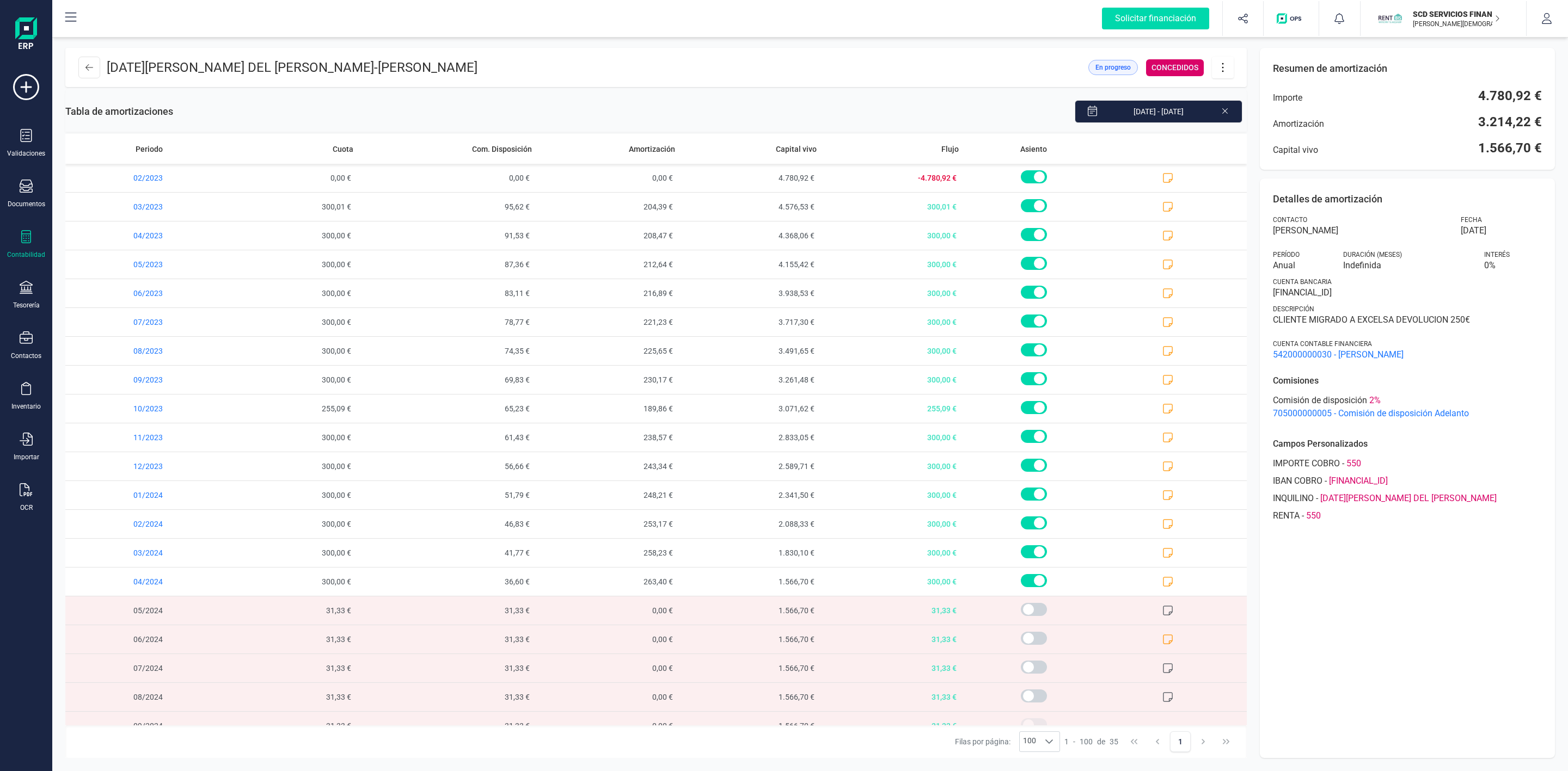
click at [1222, 65] on icon at bounding box center [1223, 68] width 21 height 12
